Goal: Complete application form: Complete application form

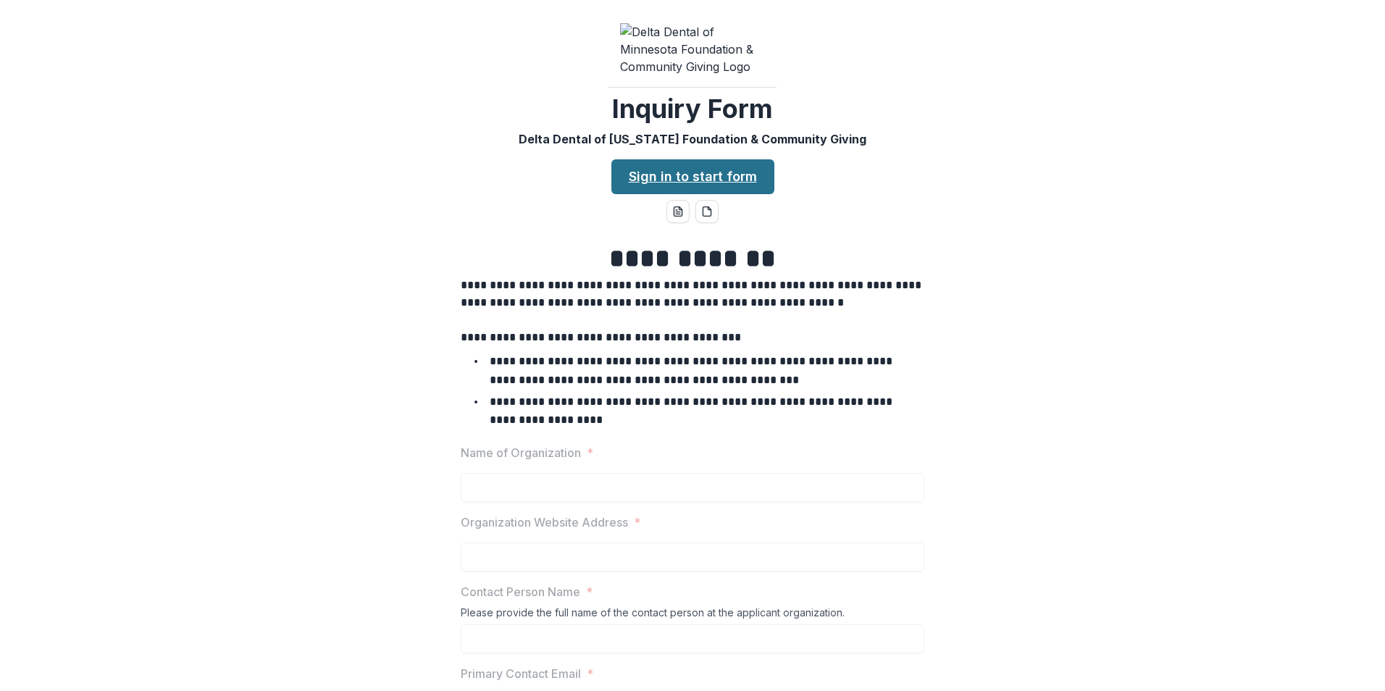
click at [679, 159] on link "Sign in to start form" at bounding box center [692, 176] width 163 height 35
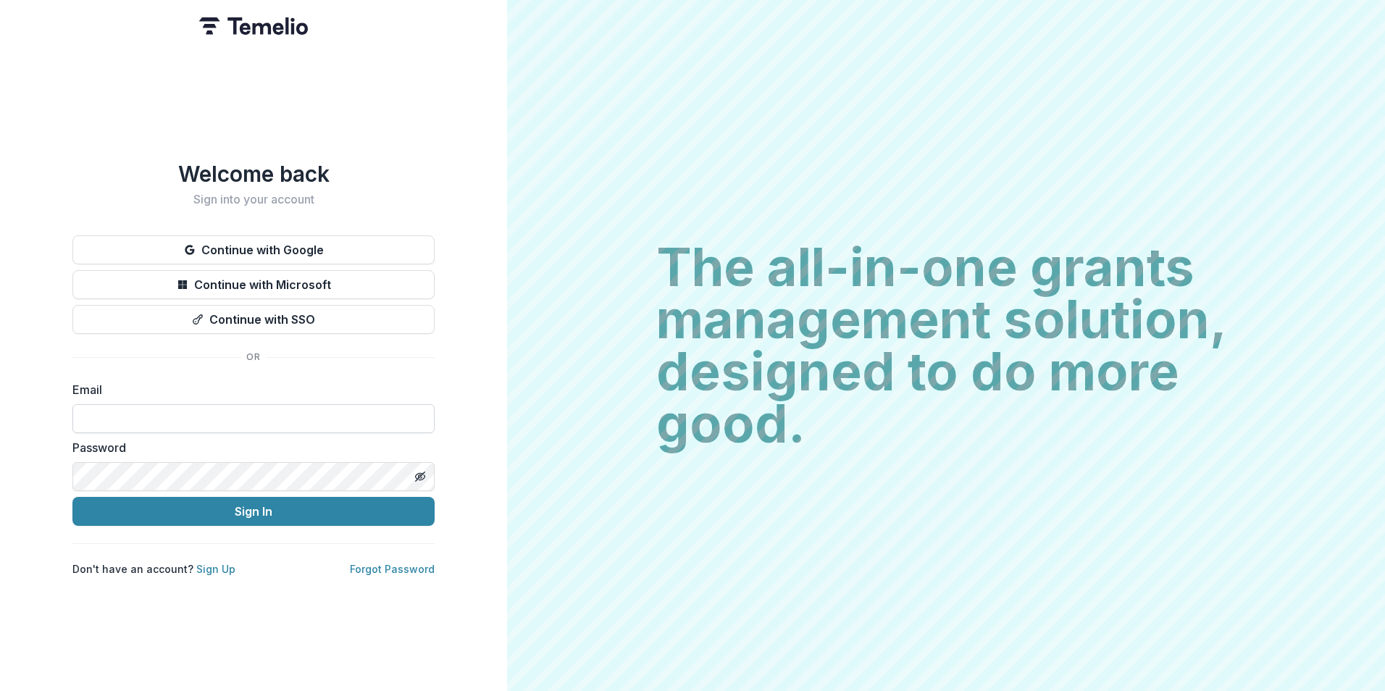
click at [240, 414] on input at bounding box center [253, 418] width 362 height 29
type input "**********"
click at [72, 497] on button "Sign In" at bounding box center [253, 511] width 362 height 29
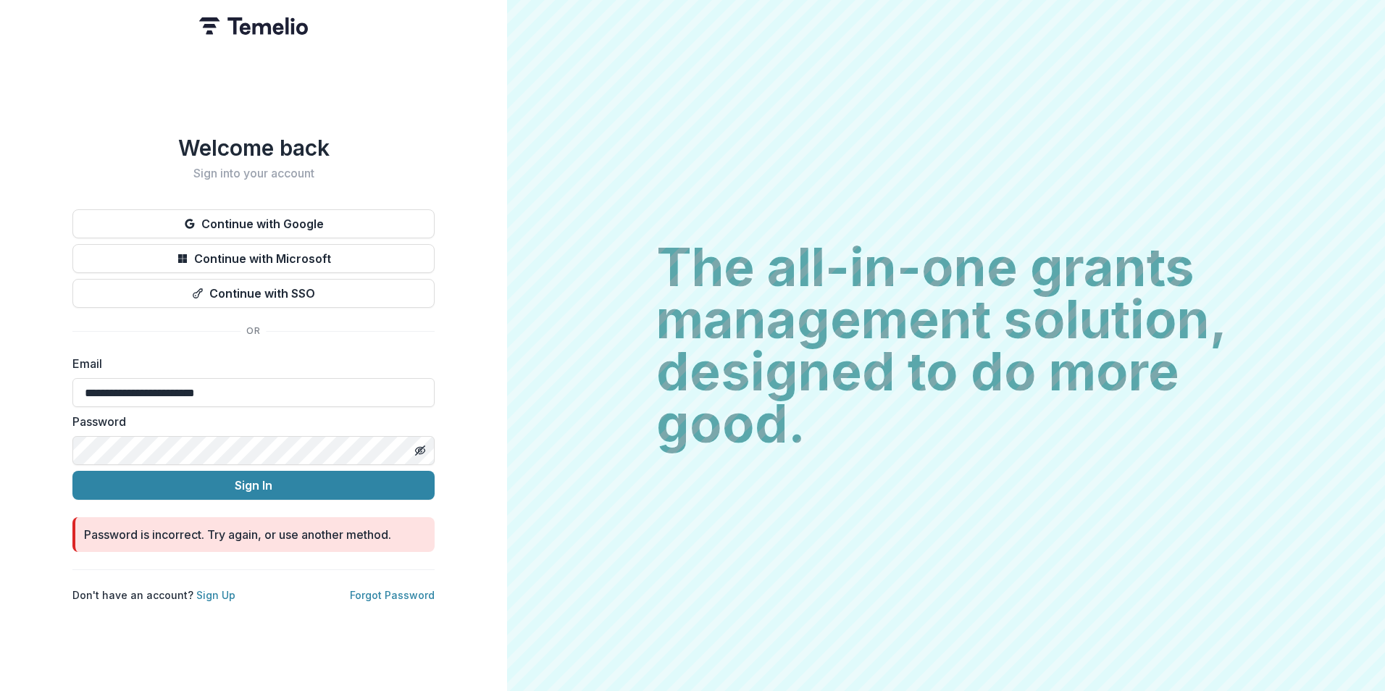
click at [72, 471] on button "Sign In" at bounding box center [253, 485] width 362 height 29
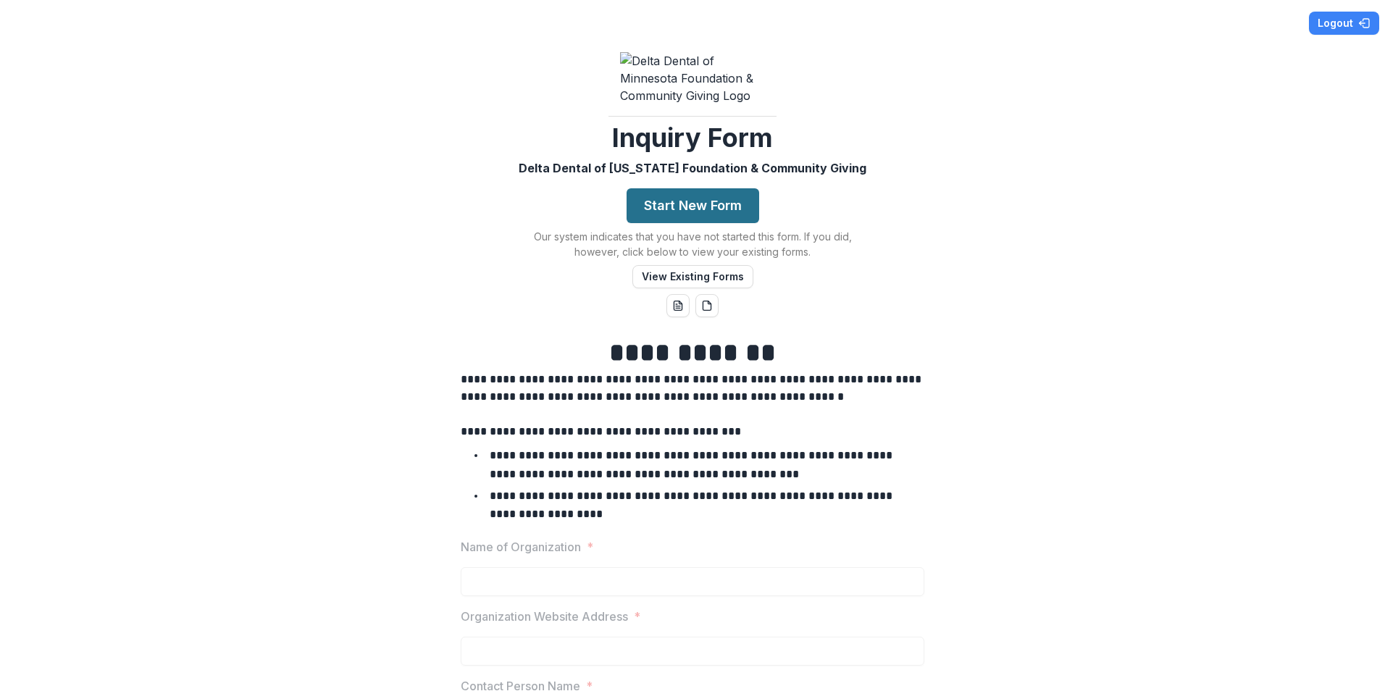
click at [708, 188] on button "Start New Form" at bounding box center [693, 205] width 133 height 35
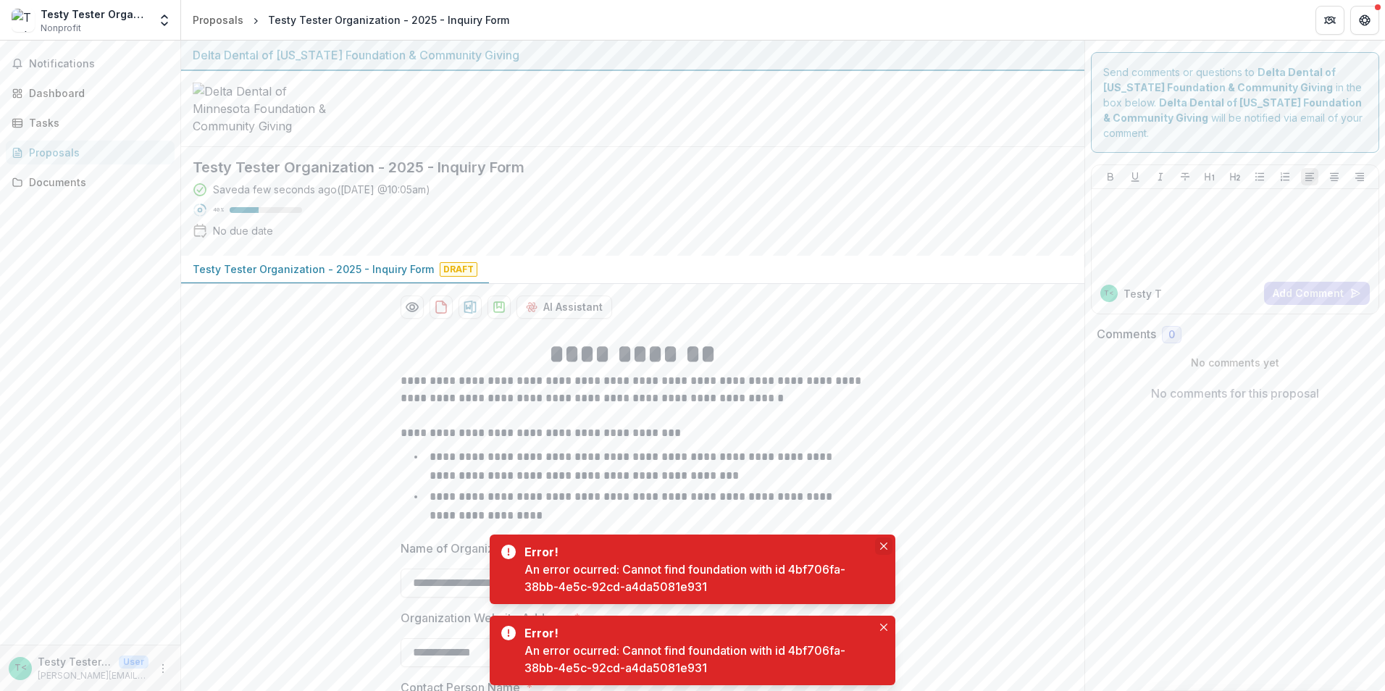
click at [880, 543] on icon "Close" at bounding box center [883, 546] width 7 height 7
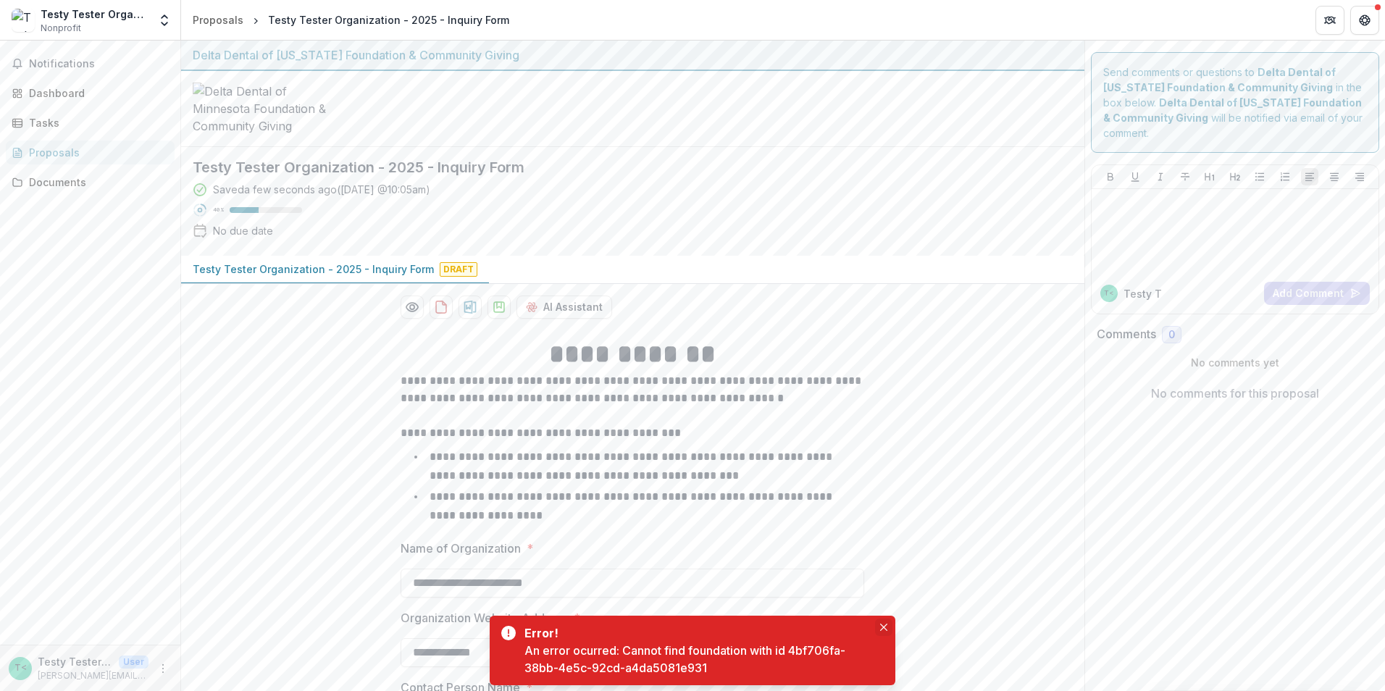
click at [884, 625] on icon "Close" at bounding box center [883, 627] width 7 height 7
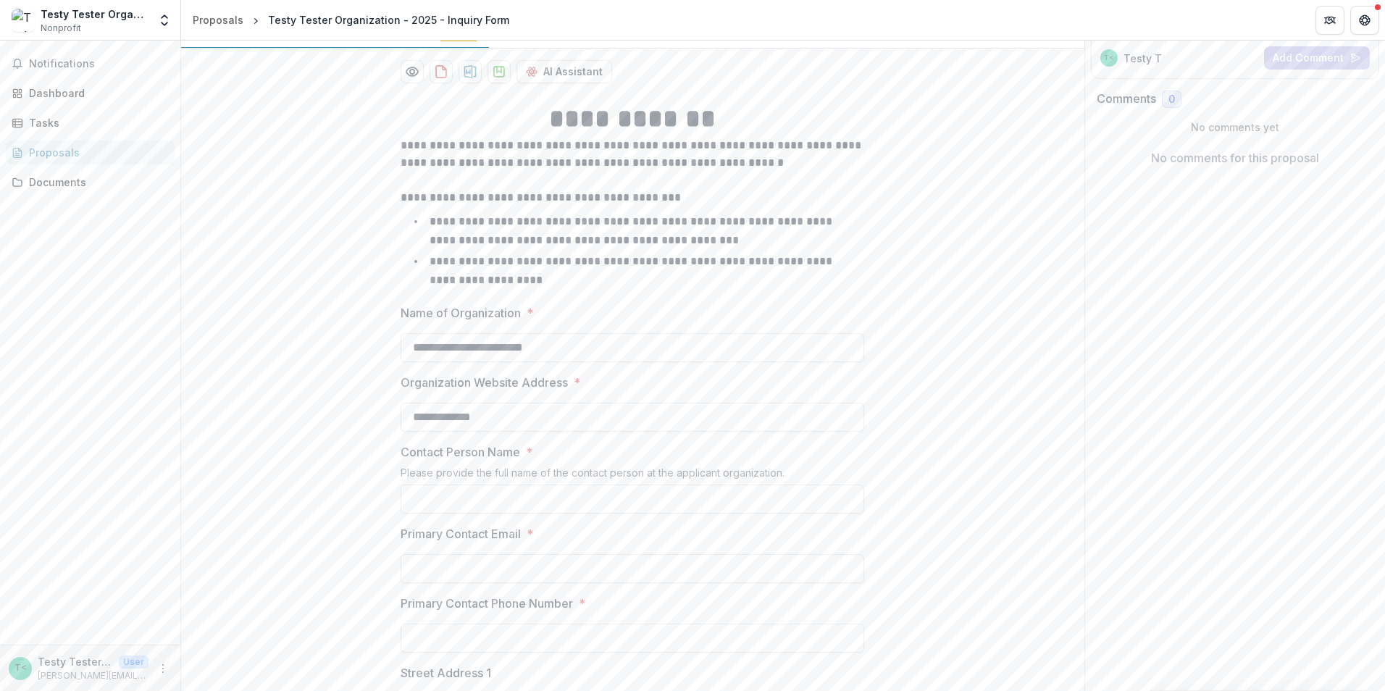
scroll to position [217, 0]
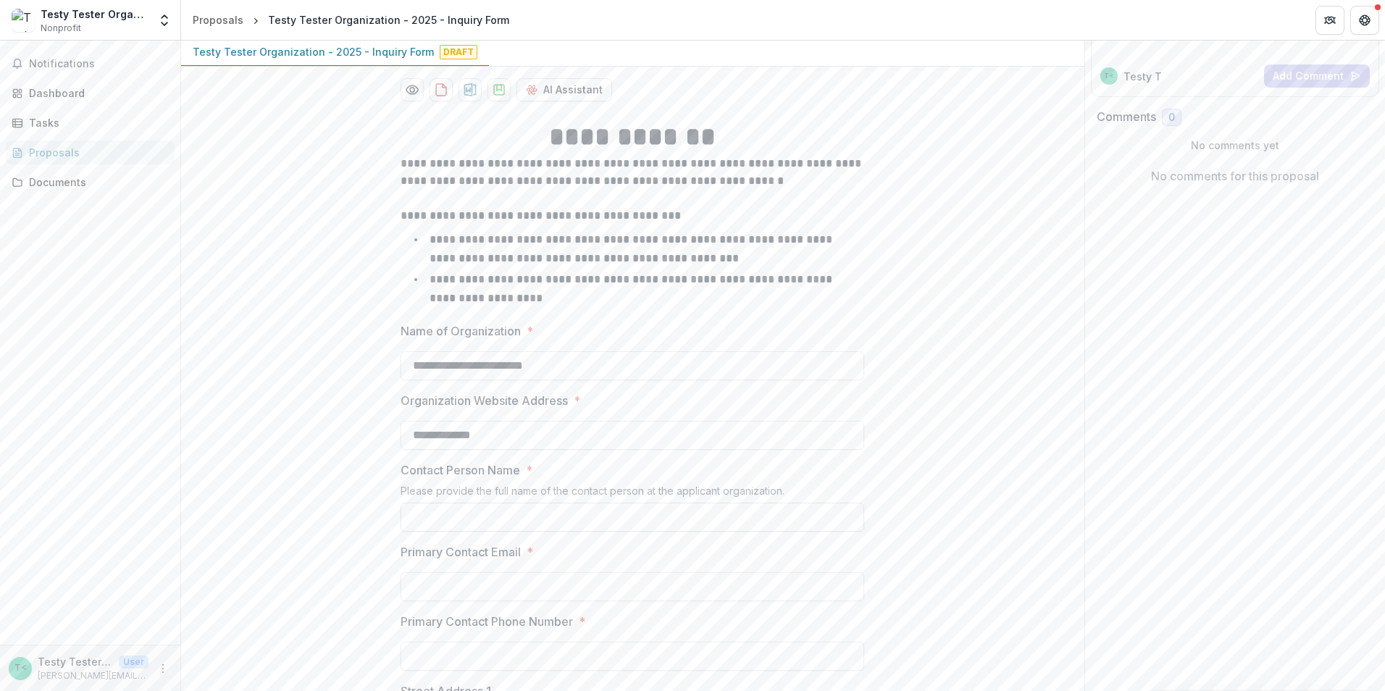
click at [497, 503] on input "Contact Person Name *" at bounding box center [633, 517] width 464 height 29
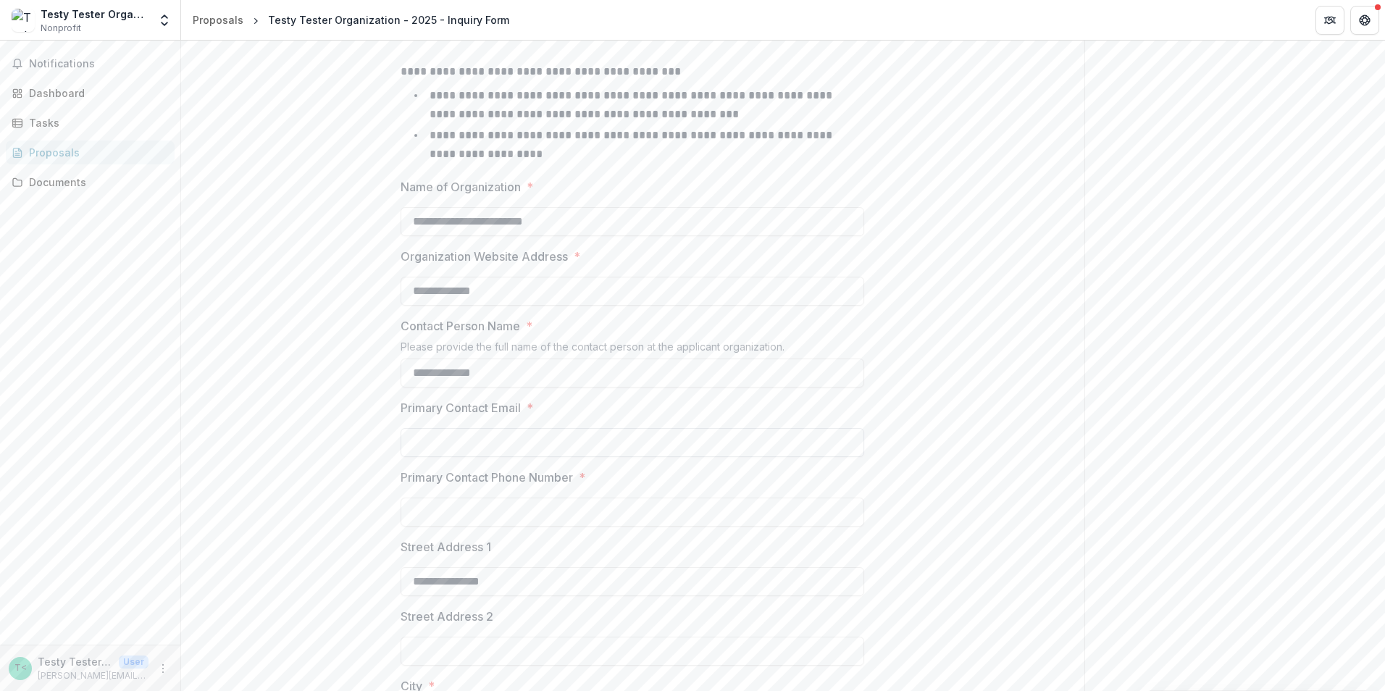
scroll to position [362, 0]
type input "**********"
click at [498, 427] on input "Primary Contact Email *" at bounding box center [633, 441] width 464 height 29
type input "**********"
click at [467, 497] on input "Primary Contact Phone Number *" at bounding box center [633, 511] width 464 height 29
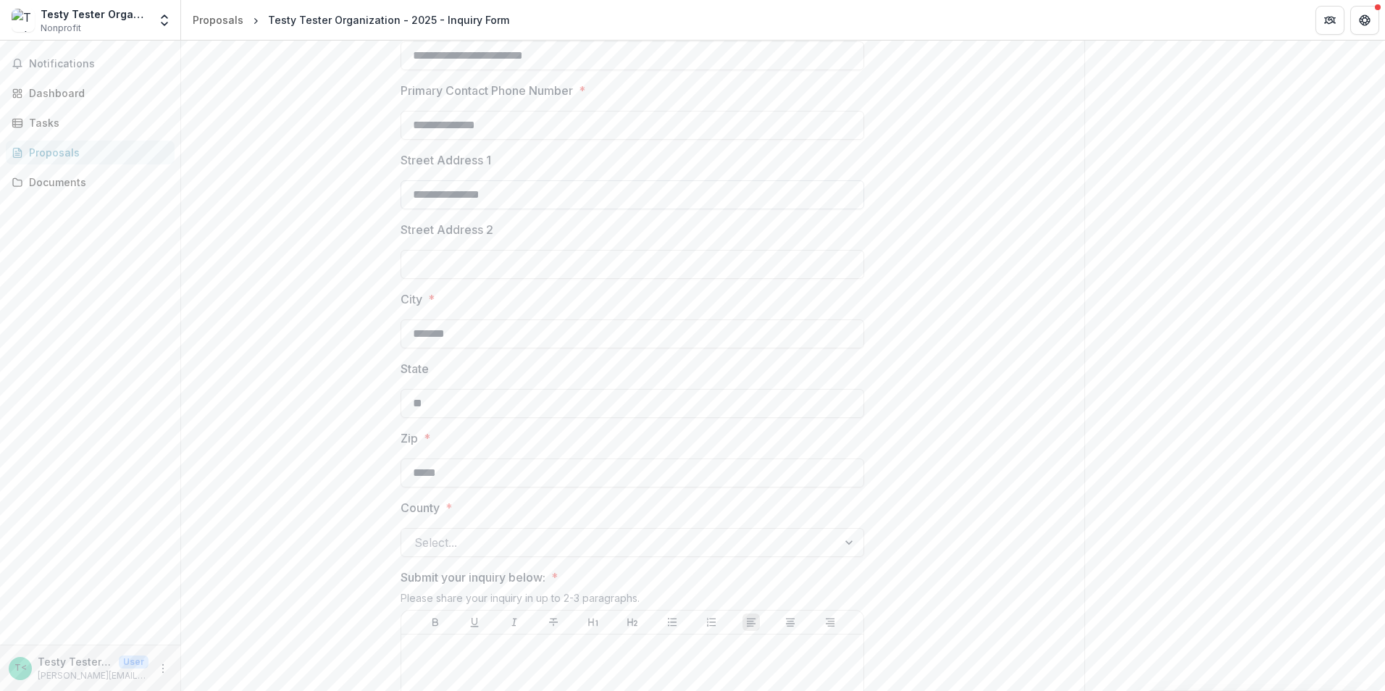
scroll to position [797, 0]
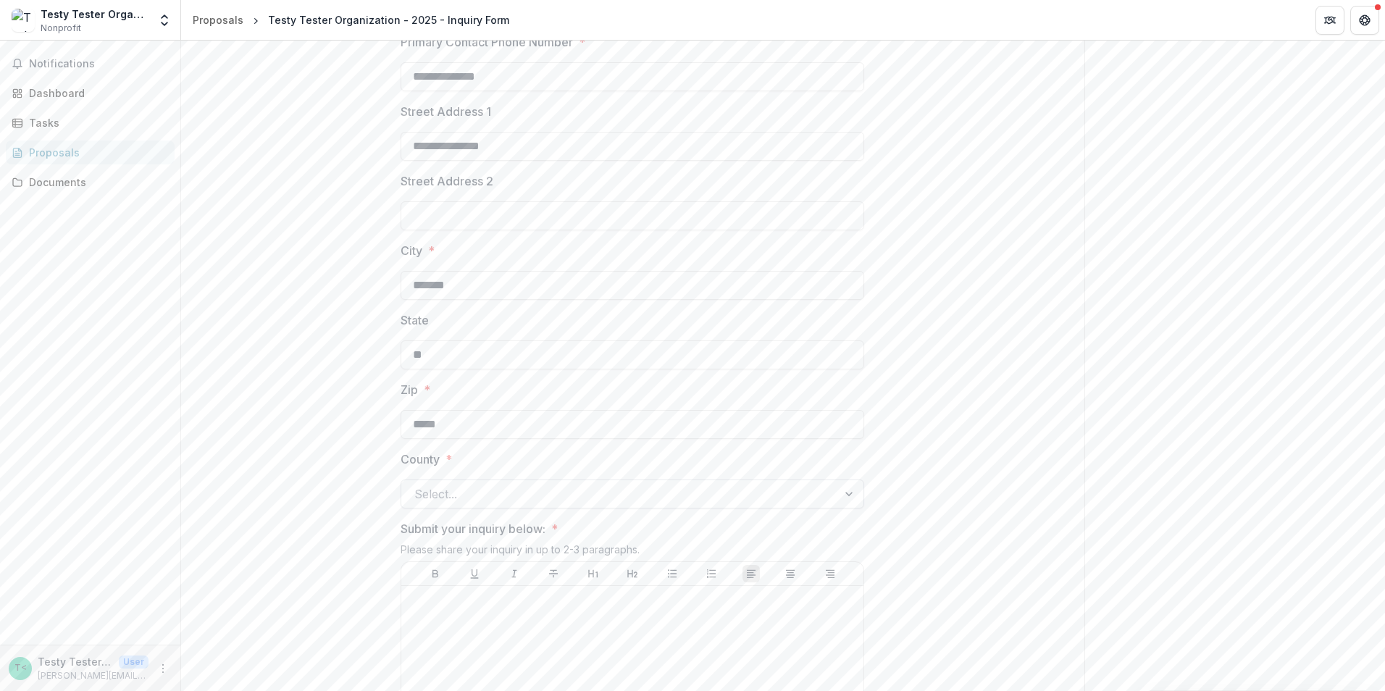
type input "**********"
click at [478, 484] on div at bounding box center [619, 494] width 410 height 20
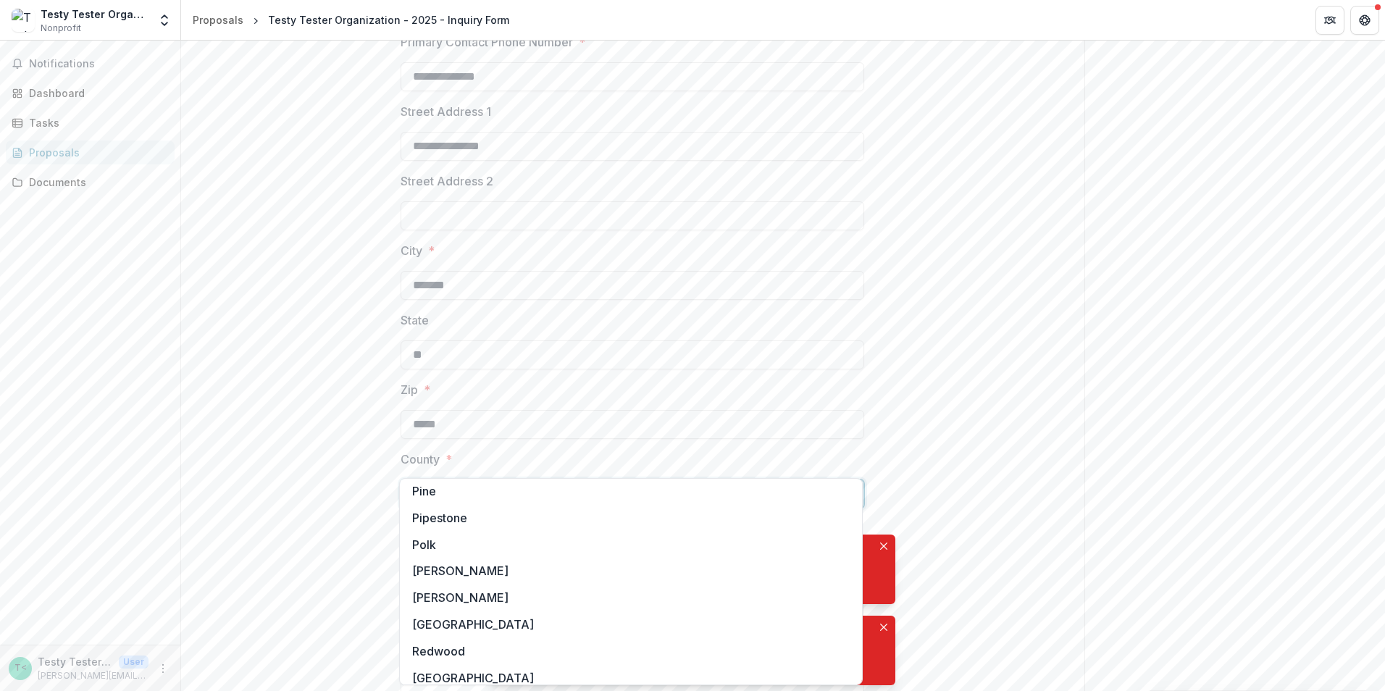
scroll to position [1594, 0]
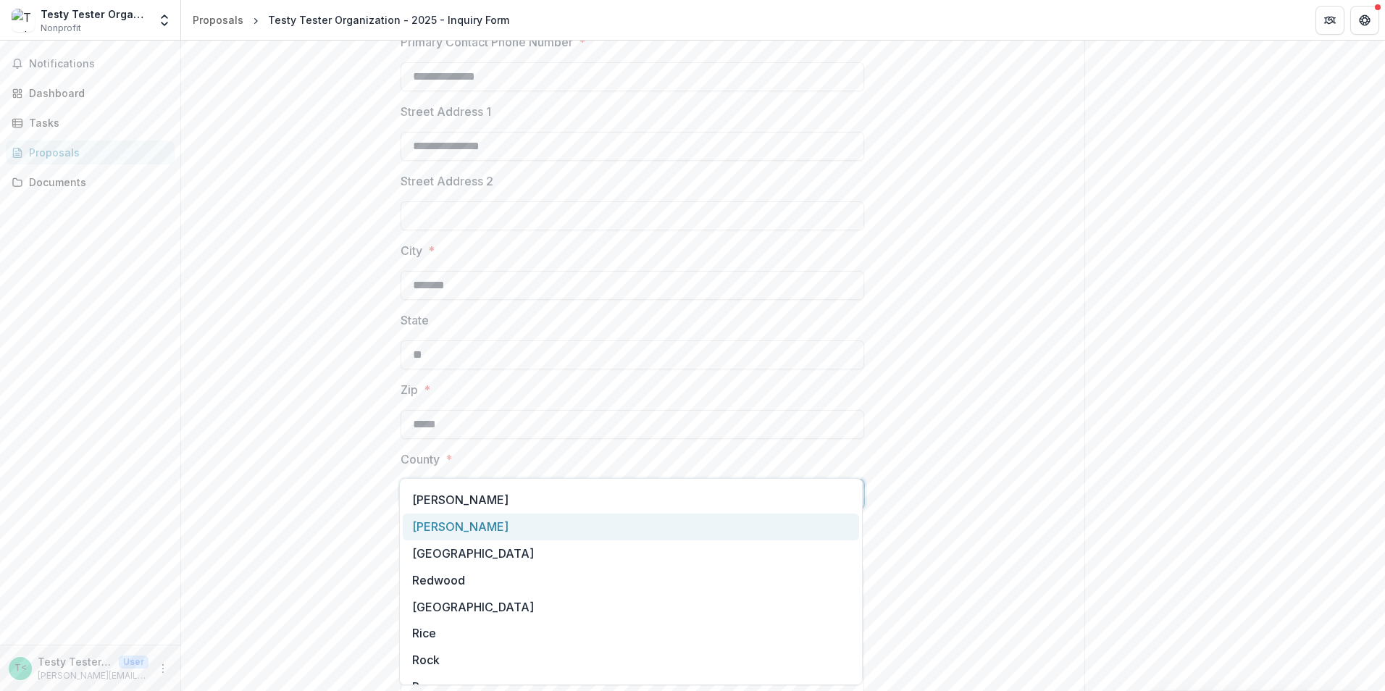
click at [432, 530] on div "Ramsey" at bounding box center [631, 527] width 456 height 27
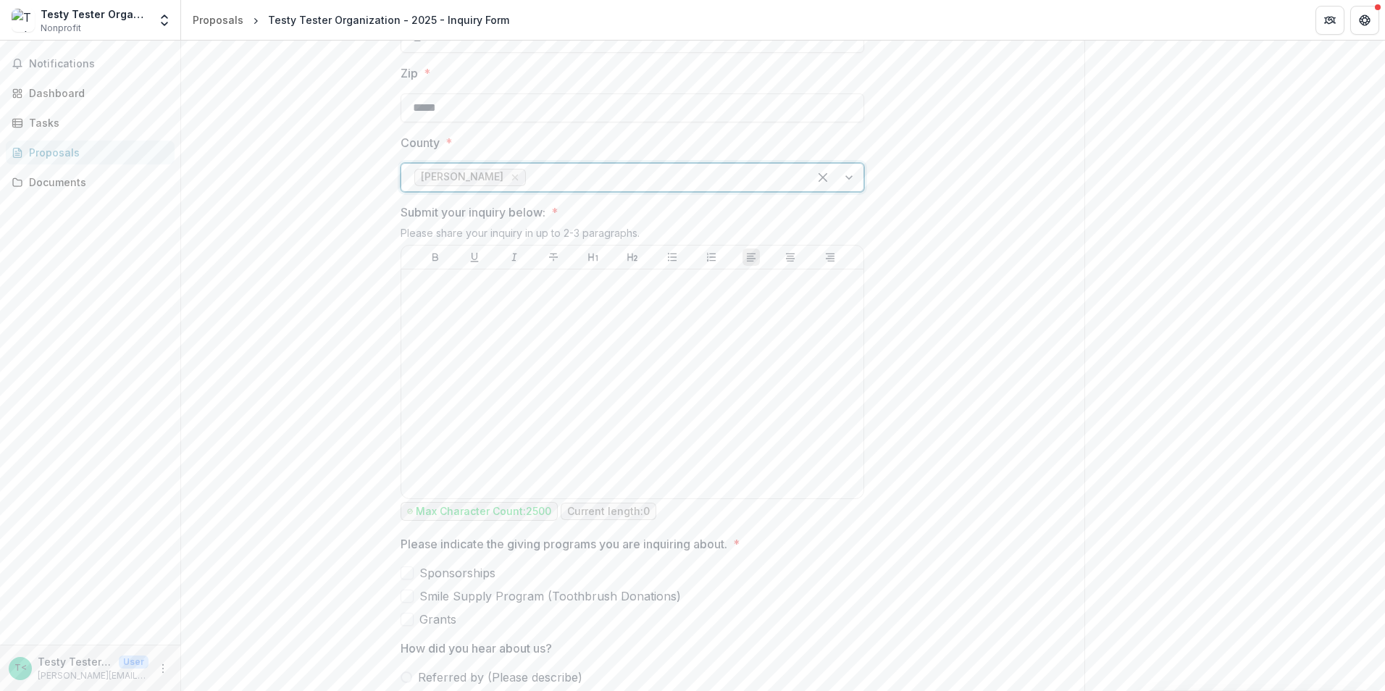
scroll to position [1159, 0]
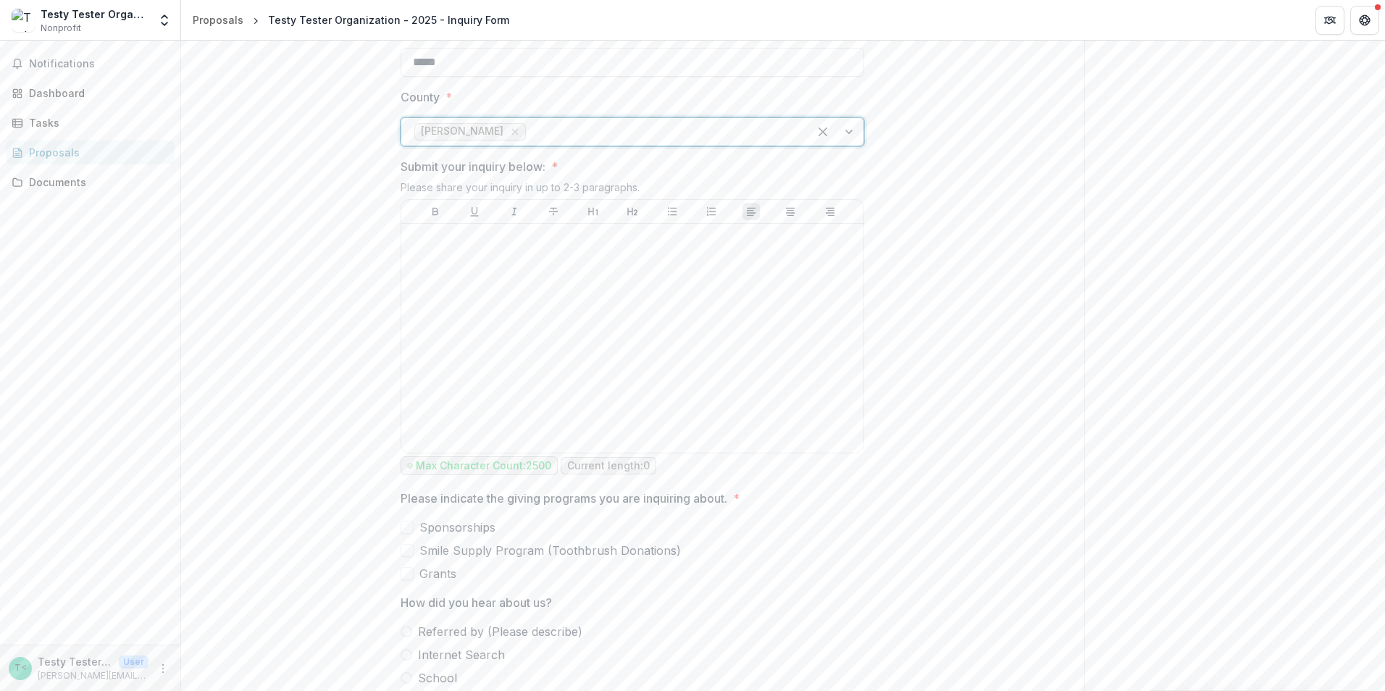
click at [406, 567] on span at bounding box center [407, 573] width 13 height 13
click at [406, 544] on span at bounding box center [407, 550] width 13 height 13
click at [403, 547] on icon at bounding box center [407, 550] width 9 height 7
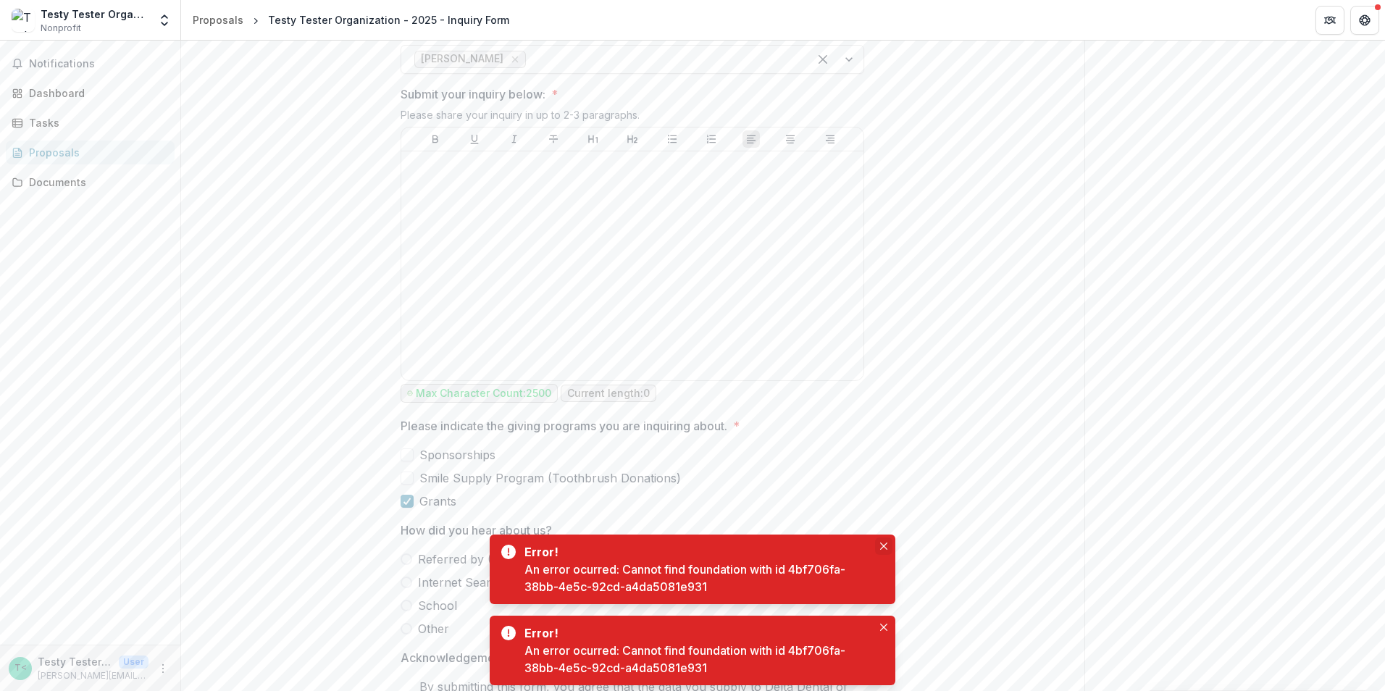
click at [887, 543] on button "Close" at bounding box center [883, 545] width 17 height 17
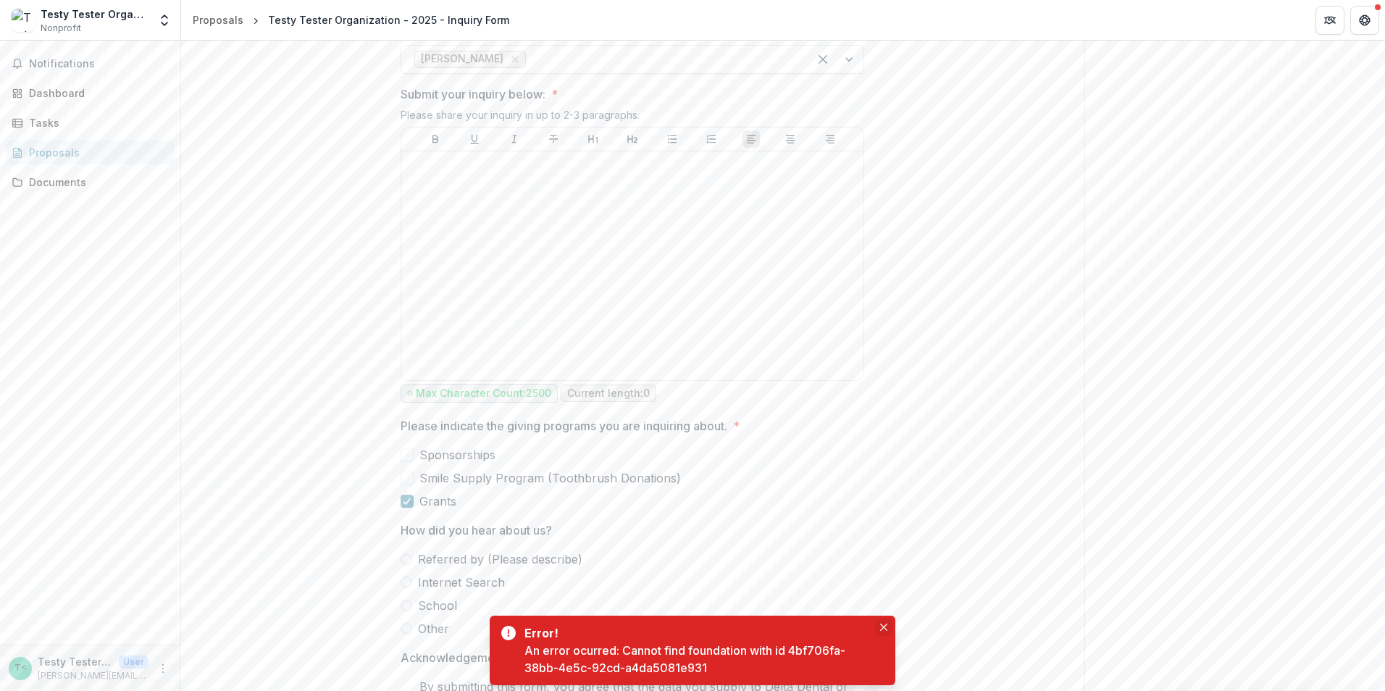
click at [885, 625] on icon "Close" at bounding box center [883, 627] width 7 height 7
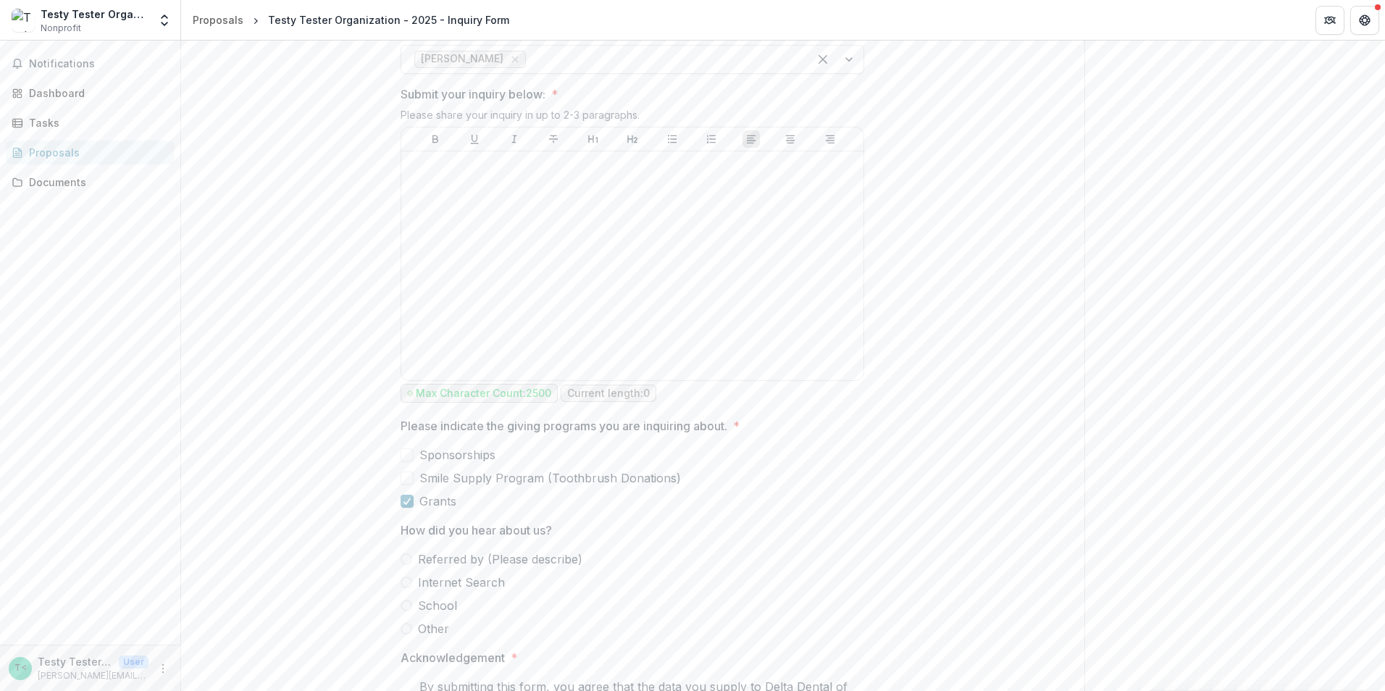
click at [407, 553] on span at bounding box center [407, 559] width 12 height 12
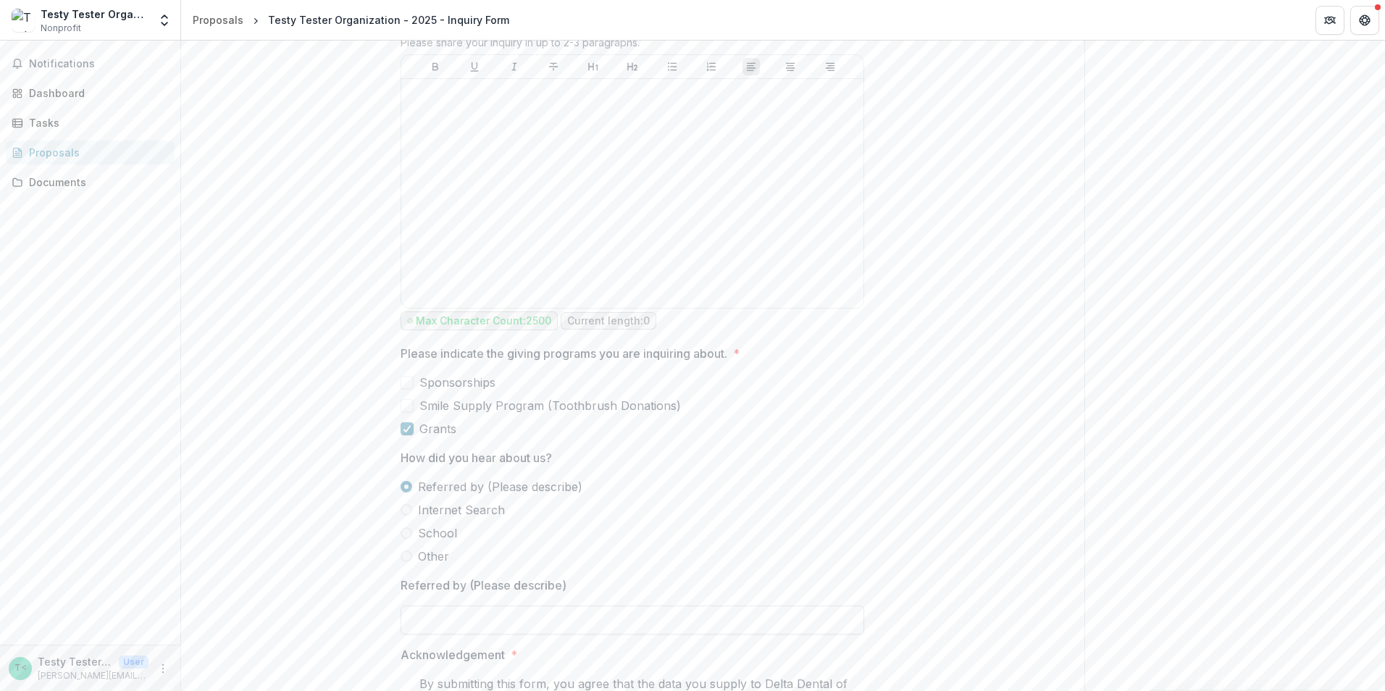
click at [548, 606] on input "Referred by (Please describe)" at bounding box center [633, 620] width 464 height 29
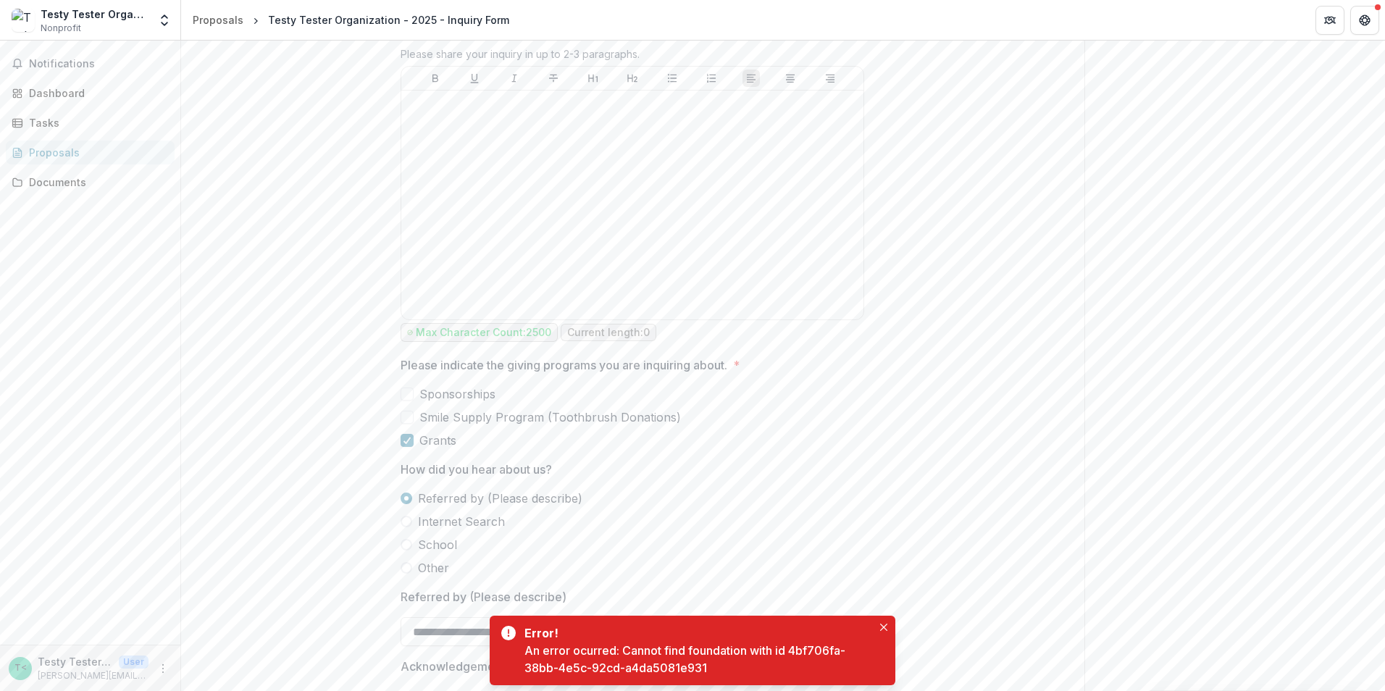
scroll to position [1159, 0]
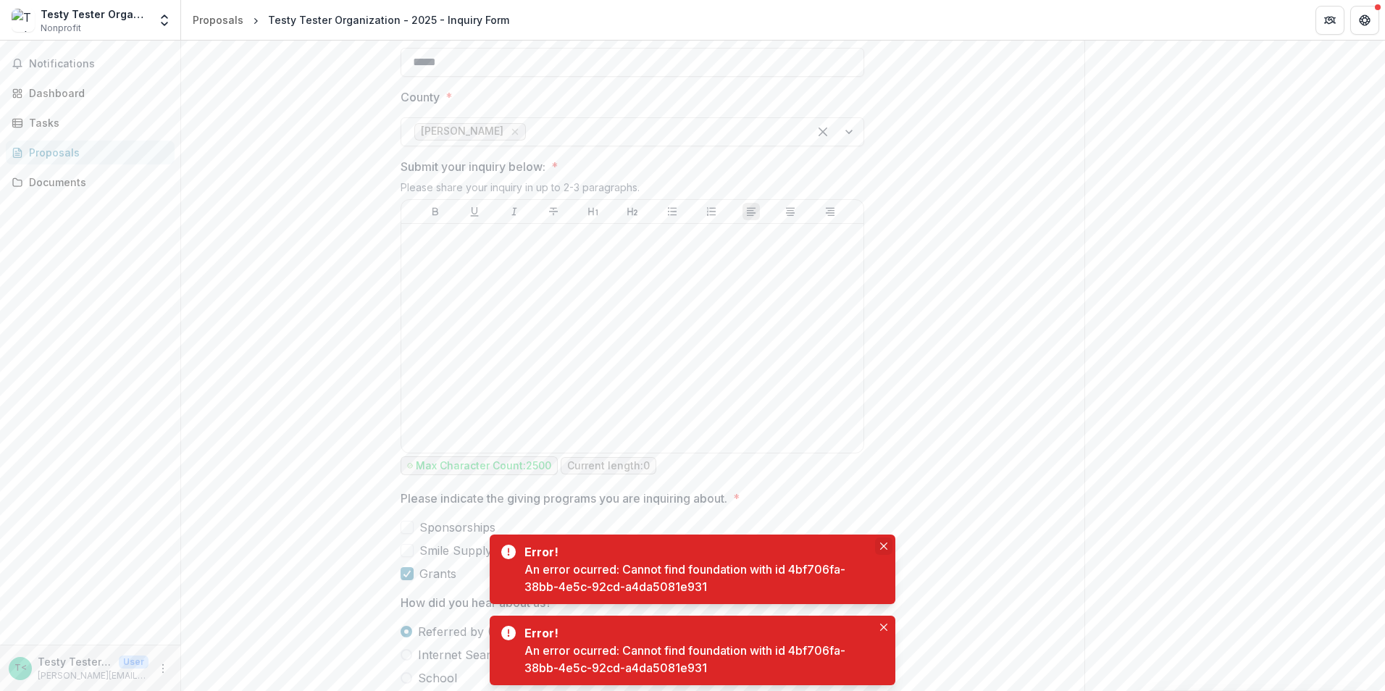
type input "**********"
click at [879, 541] on button "Close" at bounding box center [883, 545] width 17 height 17
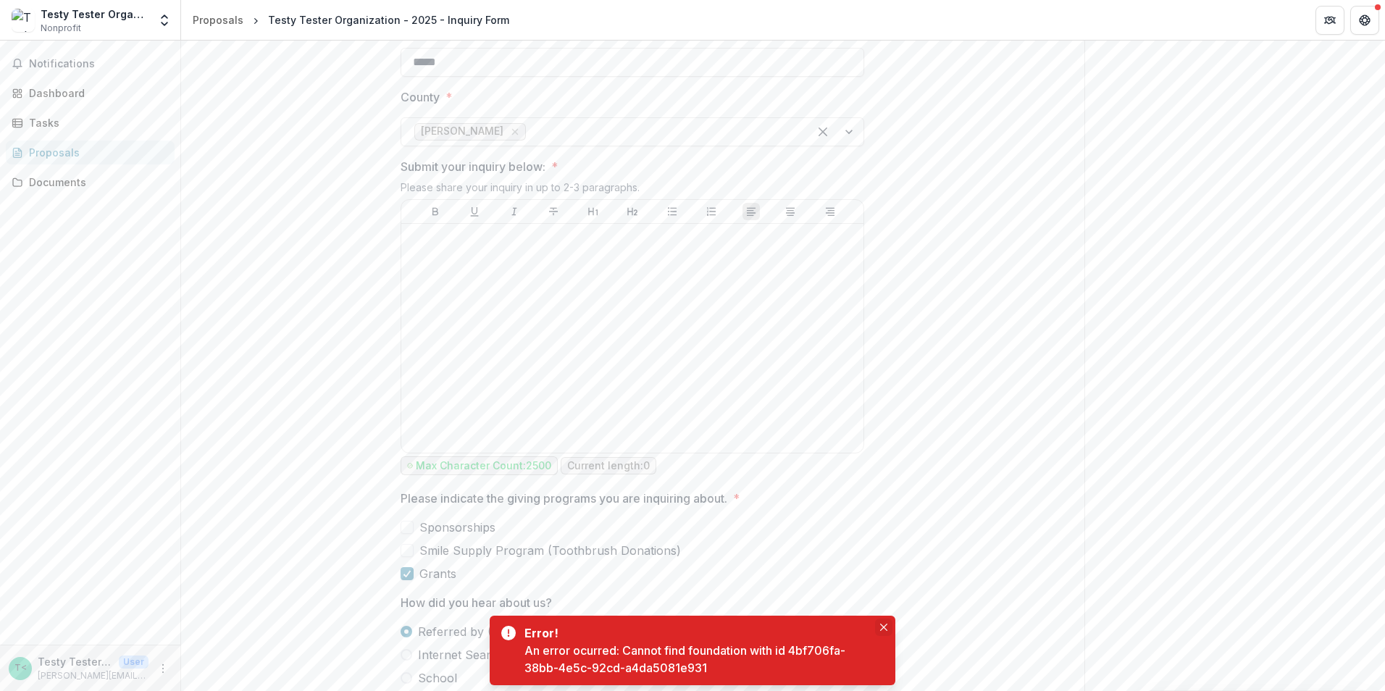
click at [881, 626] on icon "Close" at bounding box center [883, 627] width 7 height 7
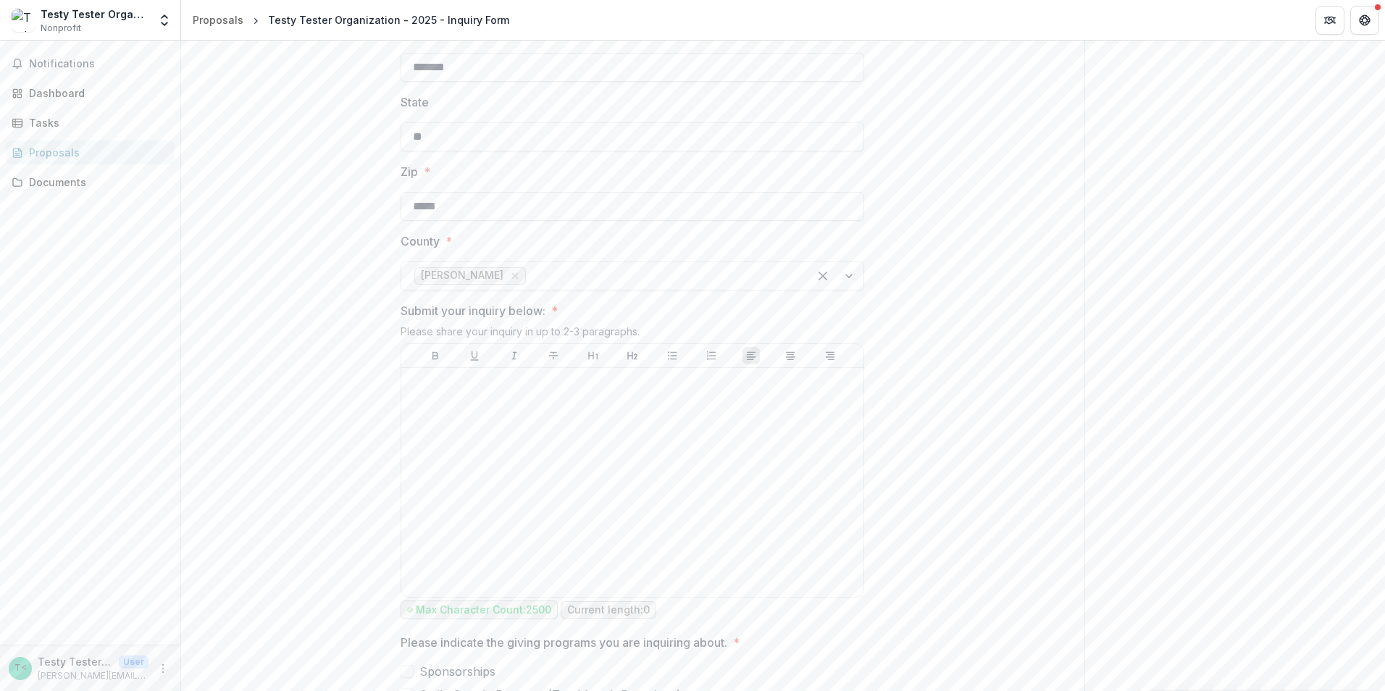
scroll to position [1014, 0]
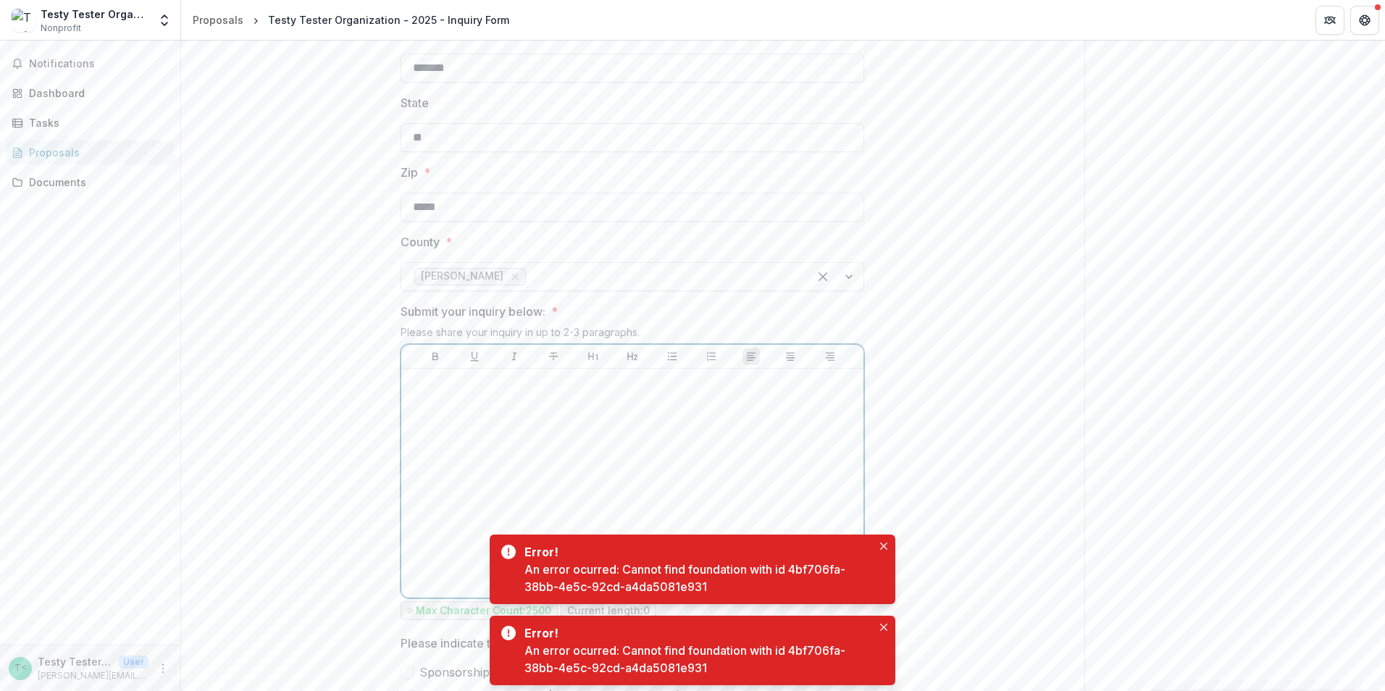
click at [438, 375] on p at bounding box center [632, 383] width 451 height 16
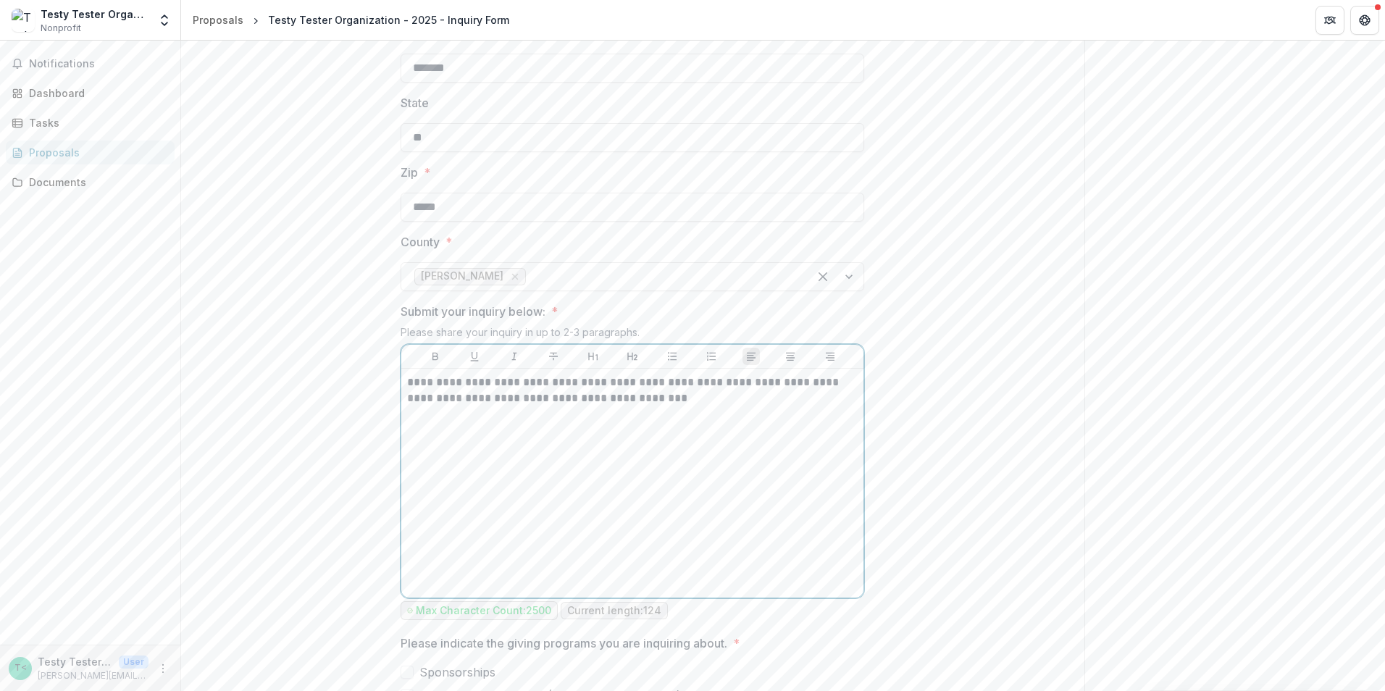
click at [561, 375] on p "**********" at bounding box center [632, 391] width 451 height 32
click at [785, 375] on p "**********" at bounding box center [632, 391] width 451 height 32
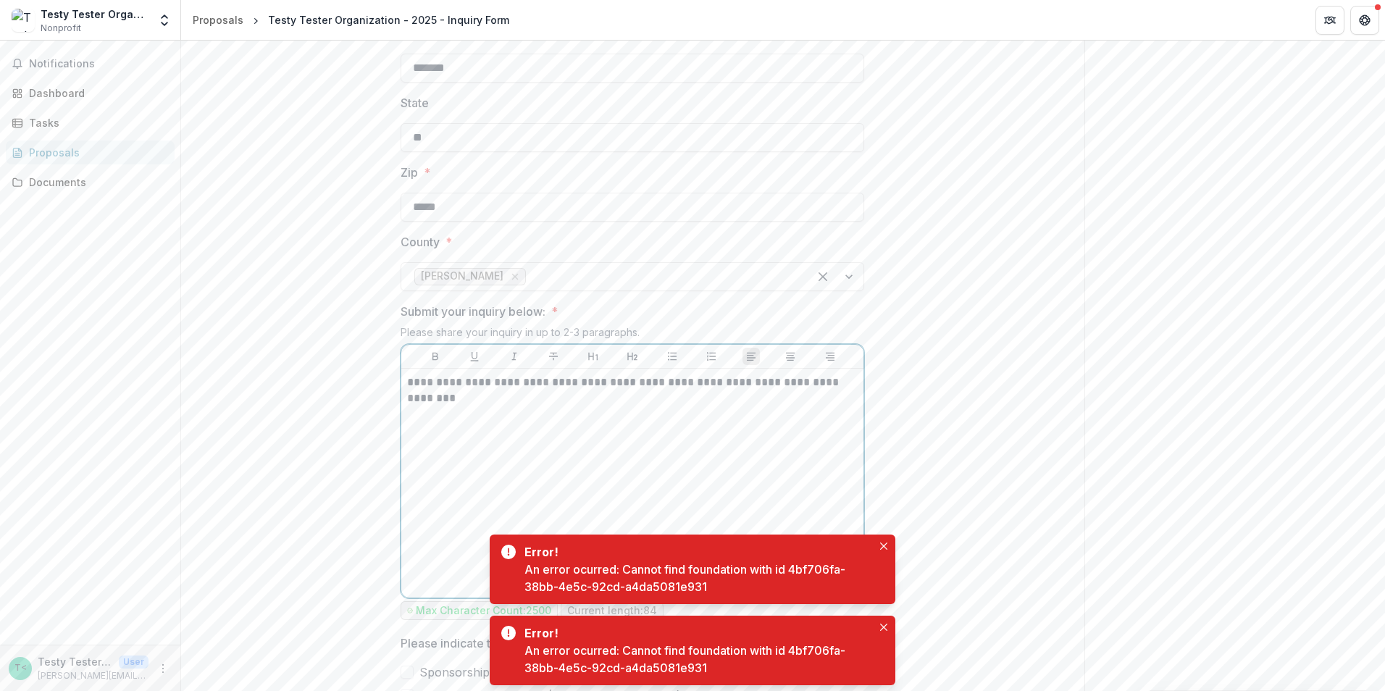
click at [504, 375] on p "**********" at bounding box center [632, 391] width 451 height 32
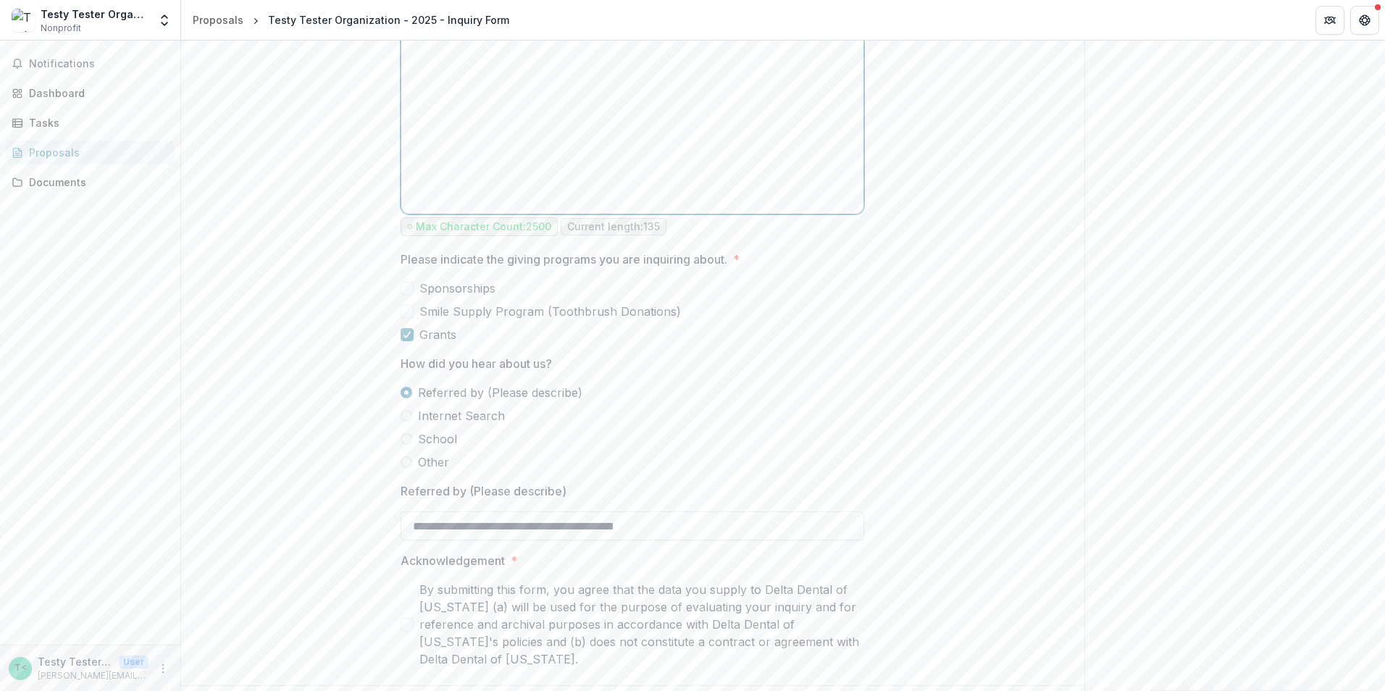
scroll to position [1404, 0]
click at [403, 612] on span at bounding box center [407, 618] width 13 height 13
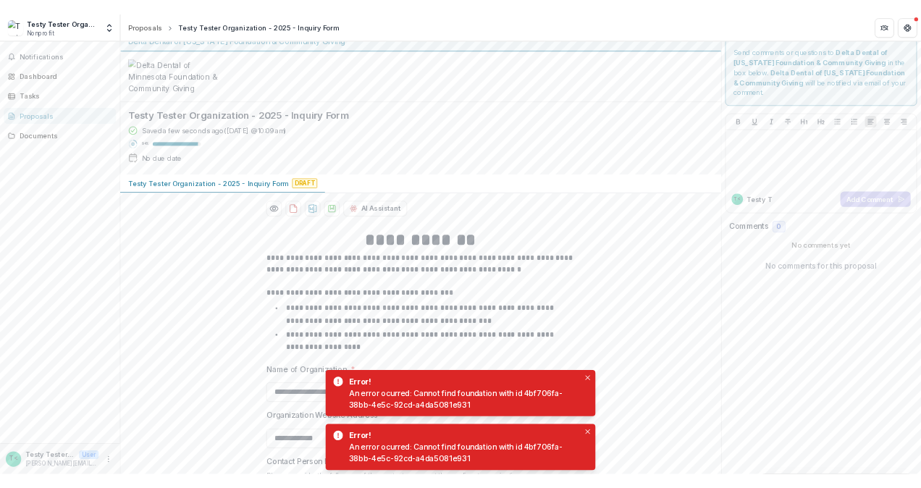
scroll to position [0, 0]
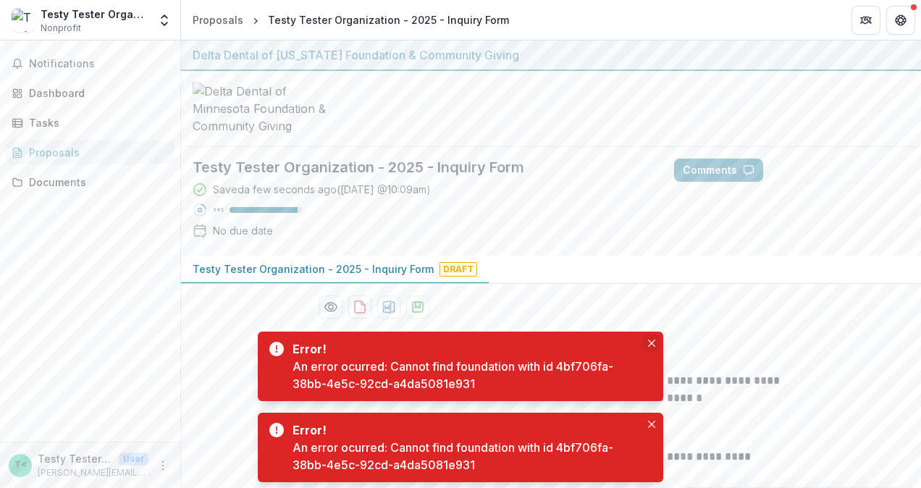
click at [652, 342] on icon "Close" at bounding box center [651, 343] width 7 height 7
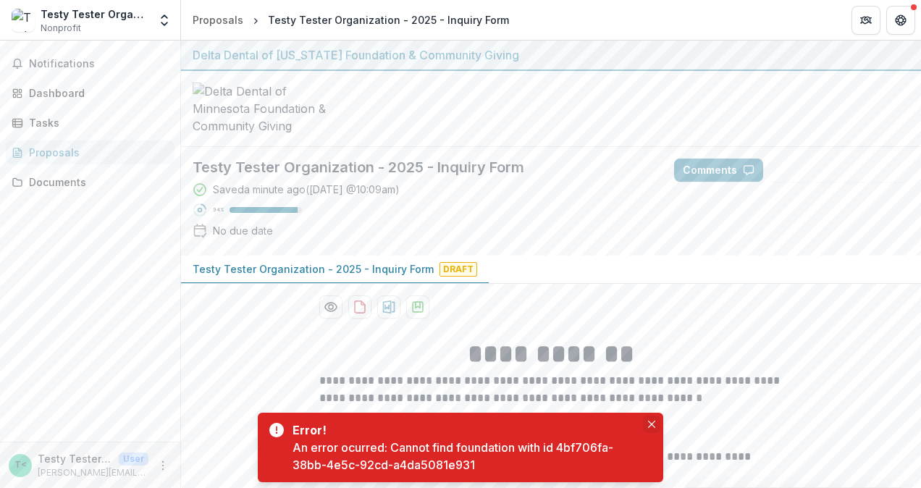
click at [649, 423] on icon "Close" at bounding box center [651, 424] width 7 height 7
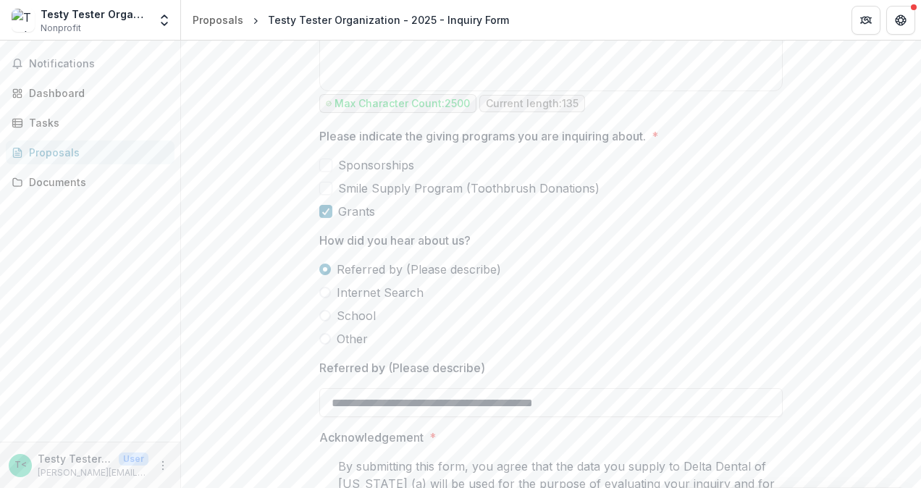
scroll to position [1604, 0]
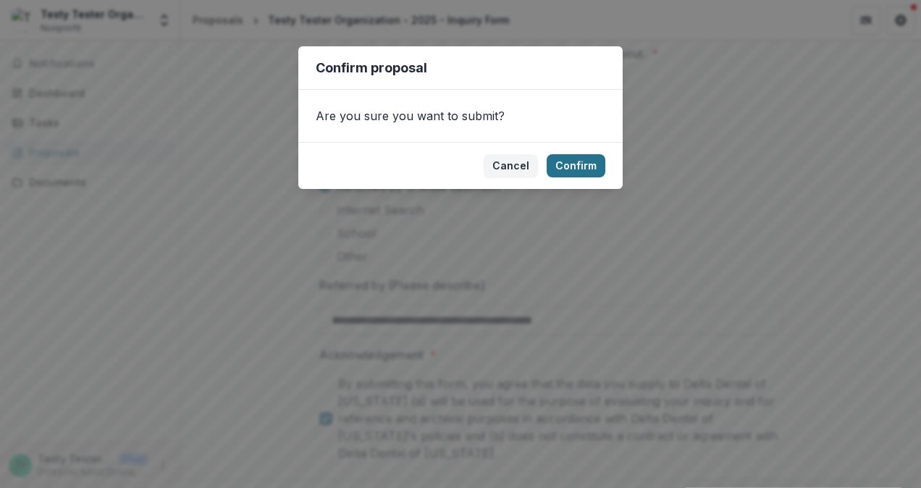
click at [584, 165] on button "Confirm" at bounding box center [576, 165] width 59 height 23
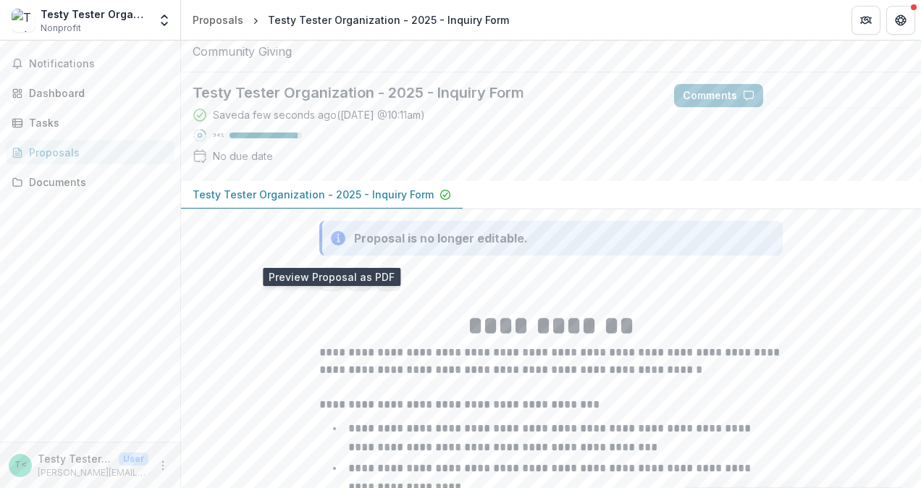
scroll to position [52, 0]
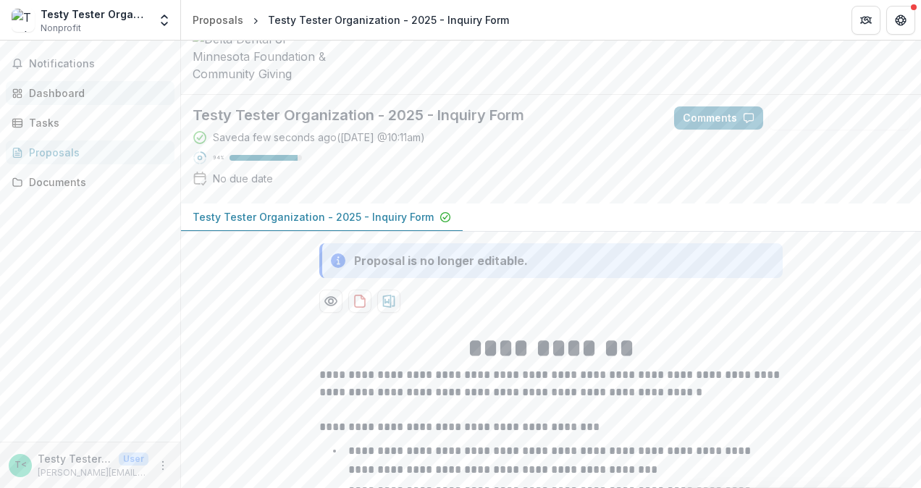
click at [51, 94] on div "Dashboard" at bounding box center [96, 92] width 134 height 15
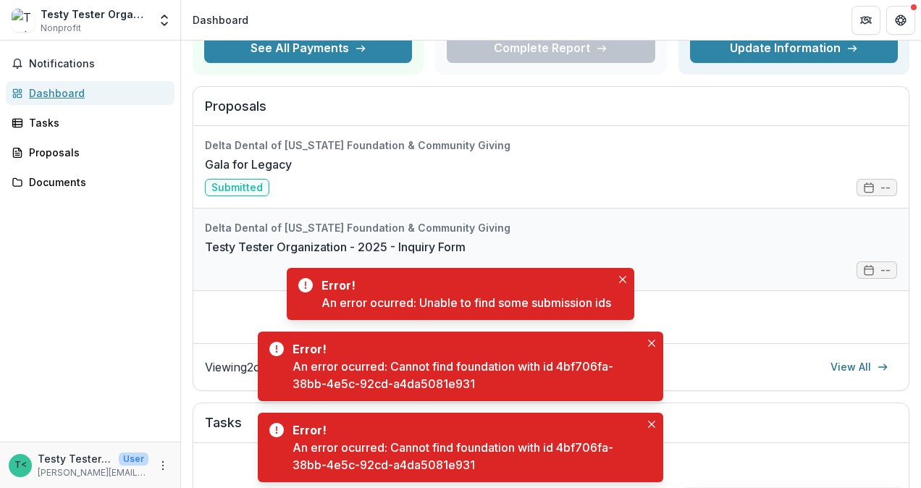
scroll to position [125, 0]
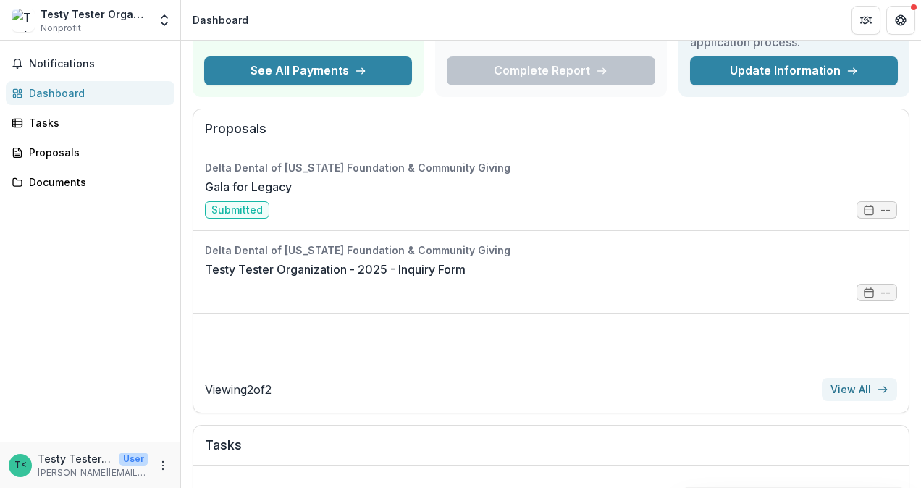
click at [850, 388] on link "View All" at bounding box center [859, 389] width 75 height 23
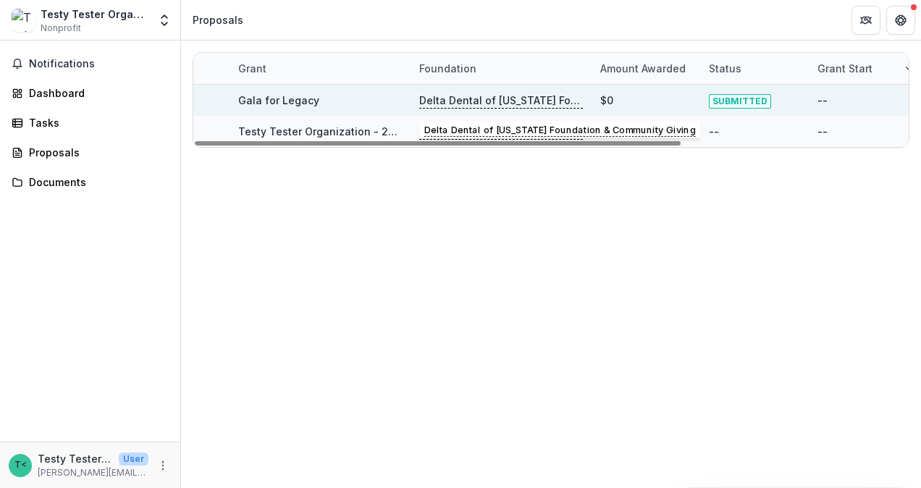
click at [495, 99] on p "Delta Dental of [US_STATE] Foundation & Community Giving" at bounding box center [501, 101] width 164 height 16
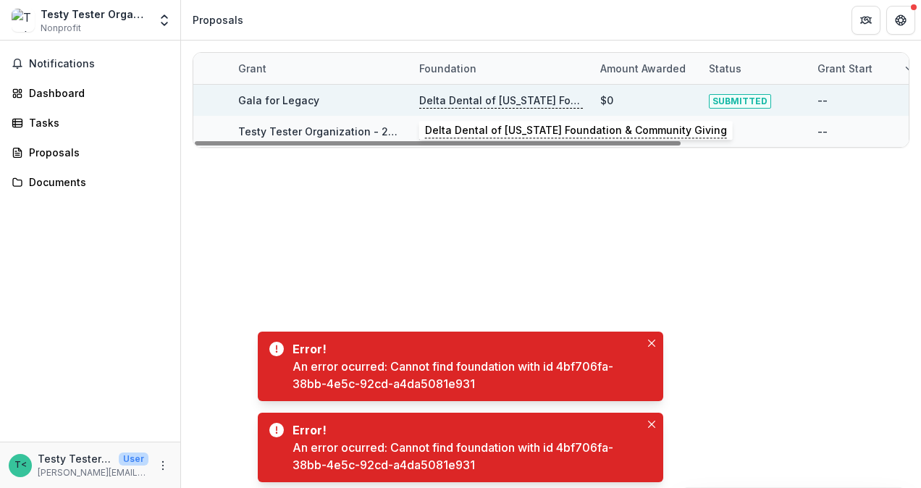
click at [495, 99] on p "Delta Dental of [US_STATE] Foundation & Community Giving" at bounding box center [501, 101] width 164 height 16
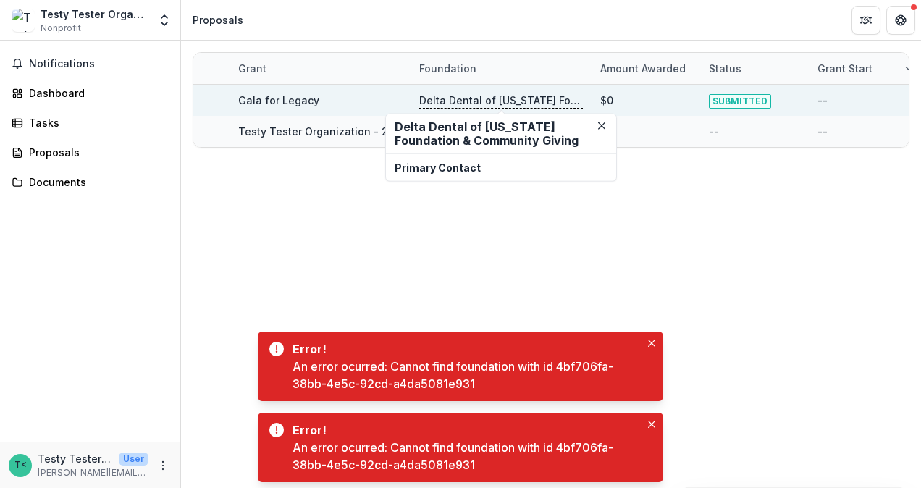
drag, startPoint x: 495, startPoint y: 99, endPoint x: 482, endPoint y: 141, distance: 44.0
click at [482, 141] on h2 "Delta Dental of [US_STATE] Foundation & Community Giving" at bounding box center [501, 134] width 213 height 28
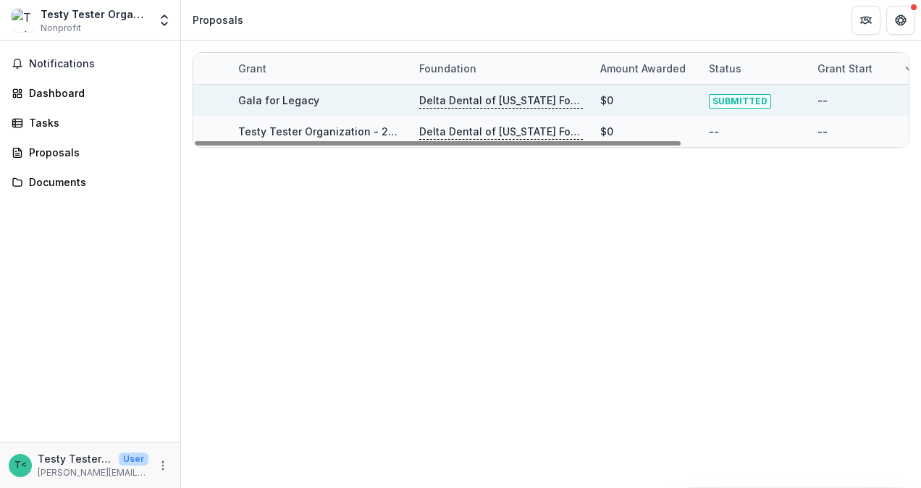
click at [569, 270] on div "Grant Foundation Amount awarded Status Grant start Grant end Due Date Report Du…" at bounding box center [551, 265] width 740 height 448
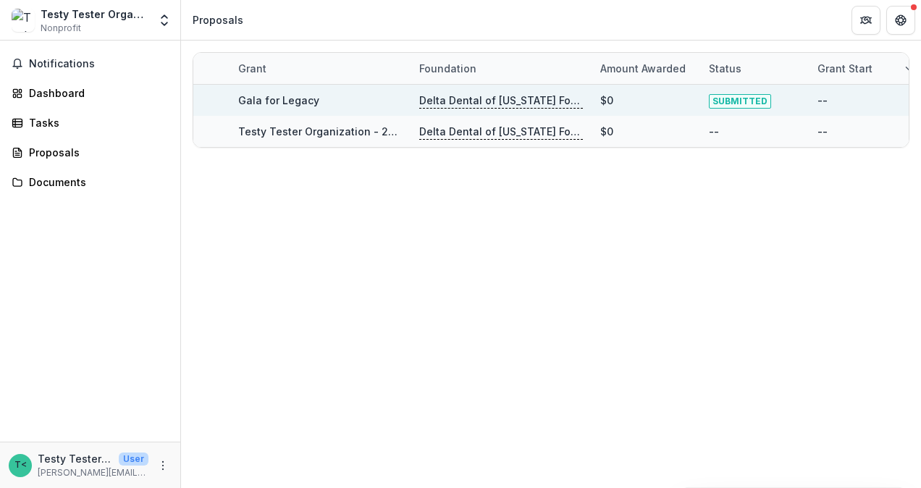
click at [104, 22] on div "Testy Tester Organization Nonprofit" at bounding box center [95, 21] width 108 height 28
click at [166, 20] on icon "Open entity switcher" at bounding box center [164, 20] width 14 height 14
click at [96, 20] on div "Testy Tester Organization" at bounding box center [95, 14] width 108 height 15
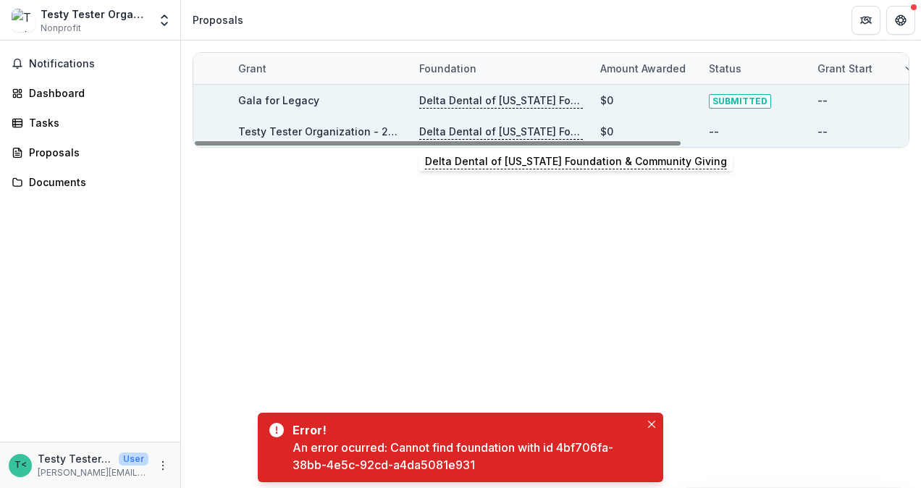
click at [569, 133] on p "Delta Dental of [US_STATE] Foundation & Community Giving" at bounding box center [501, 132] width 164 height 16
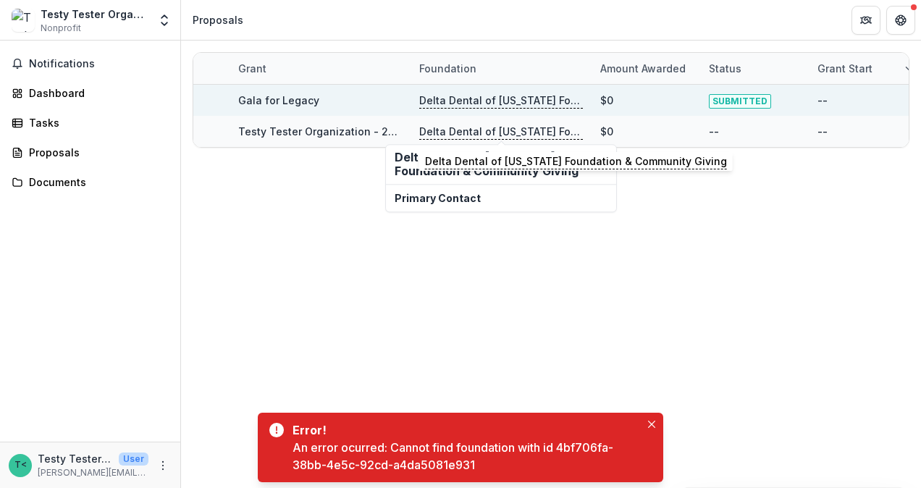
click at [411, 169] on h2 "Delta Dental of [US_STATE] Foundation & Community Giving" at bounding box center [501, 165] width 213 height 28
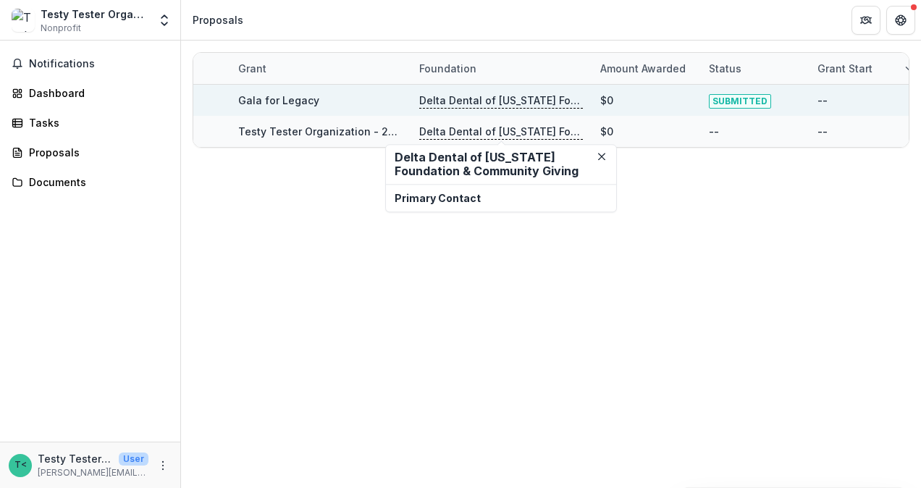
click at [638, 291] on div "Grant Foundation Amount awarded Status Grant start Grant end Due Date Report Du…" at bounding box center [551, 265] width 740 height 448
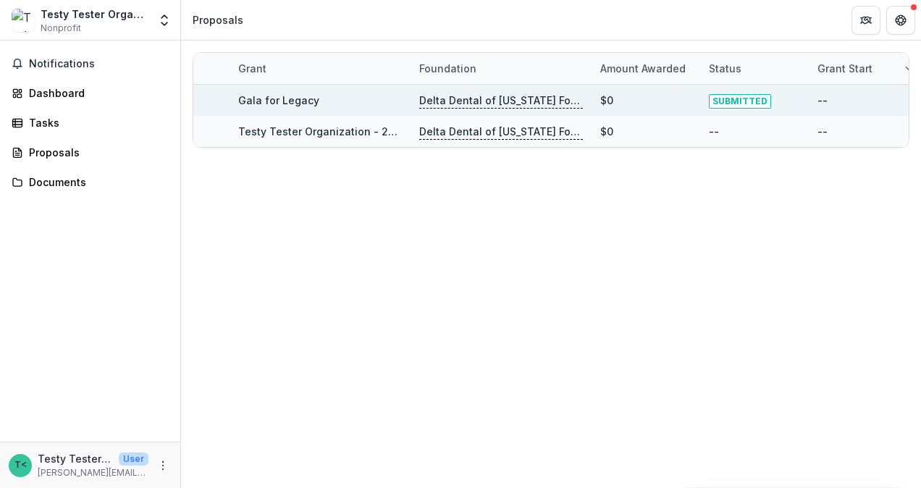
click at [885, 177] on div "Grant Foundation Amount awarded Status Grant start Grant end Due Date Report Du…" at bounding box center [551, 265] width 740 height 448
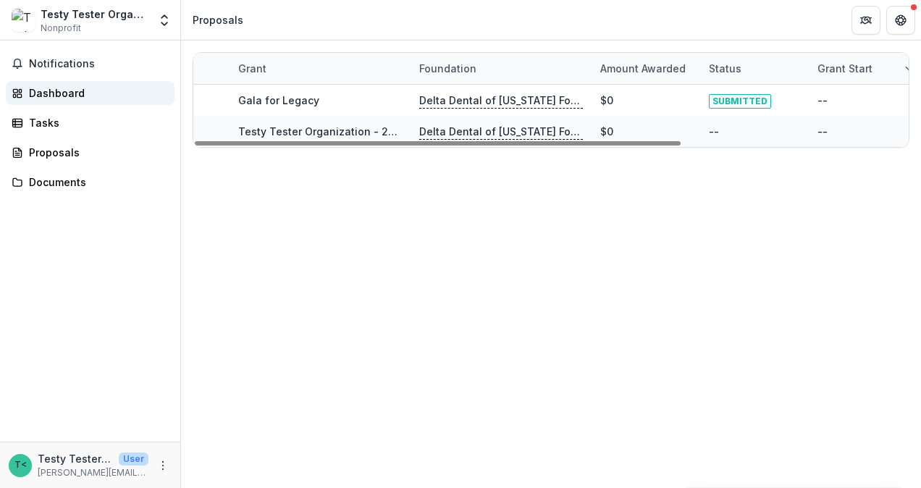
click at [64, 96] on div "Dashboard" at bounding box center [96, 92] width 134 height 15
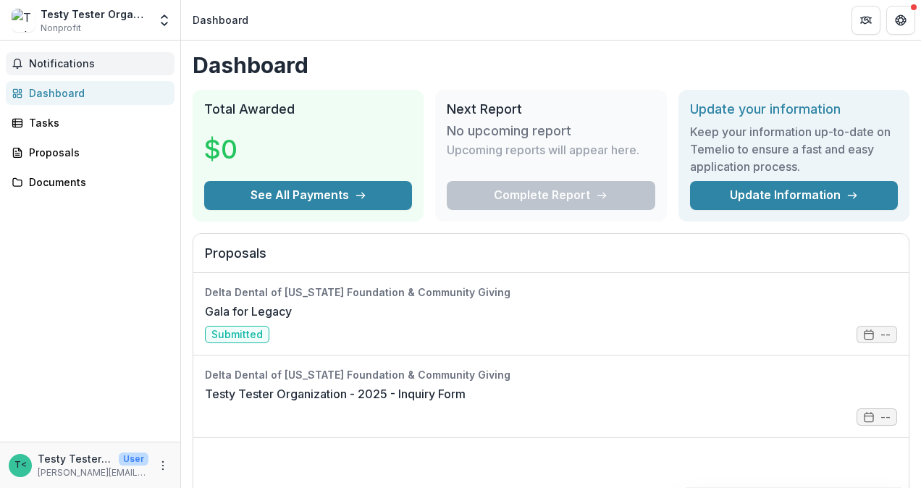
click at [80, 62] on span "Notifications" at bounding box center [99, 64] width 140 height 12
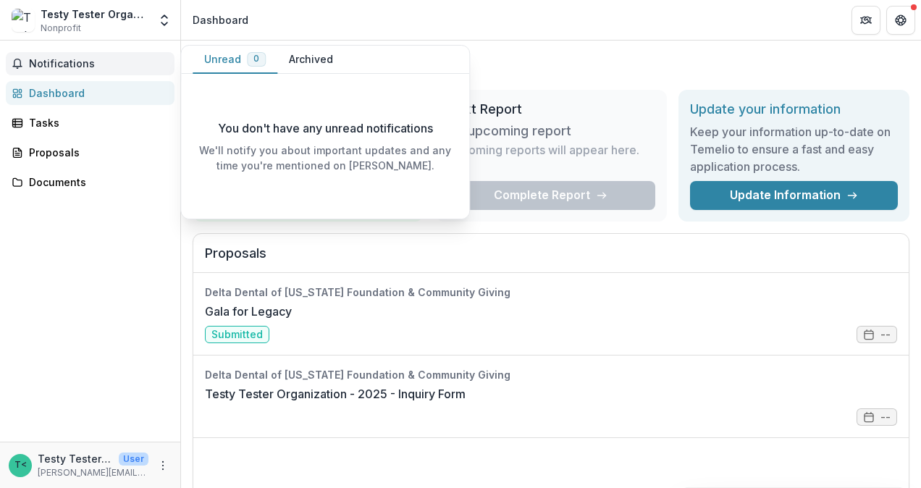
click at [53, 66] on span "Notifications" at bounding box center [99, 64] width 140 height 12
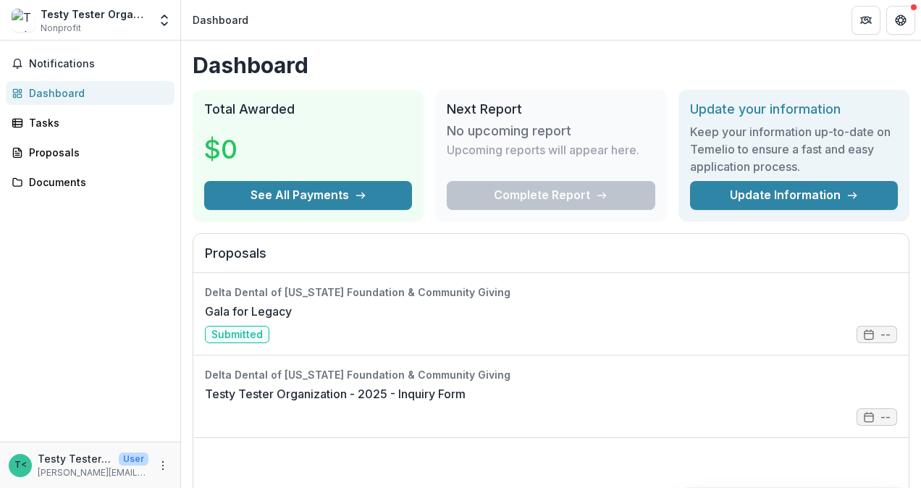
click at [52, 92] on div "Dashboard" at bounding box center [96, 92] width 134 height 15
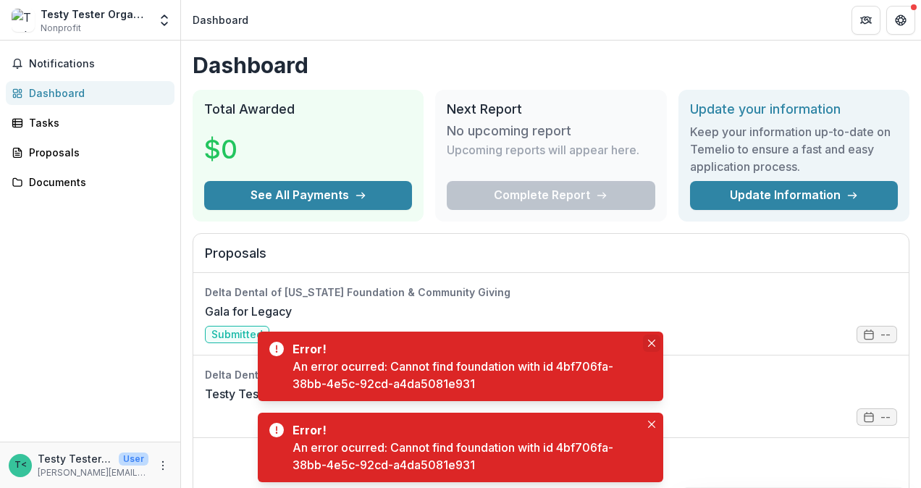
click at [653, 343] on icon "Close" at bounding box center [651, 343] width 7 height 7
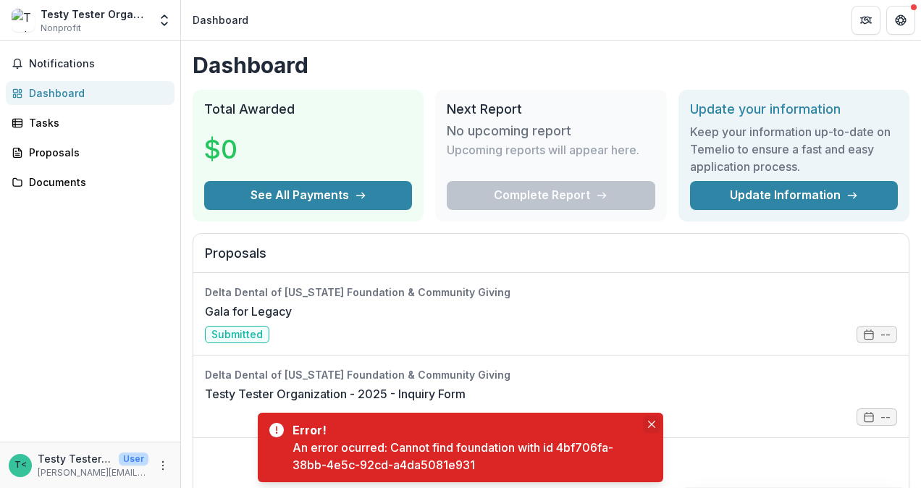
click at [653, 424] on icon "Close" at bounding box center [651, 424] width 7 height 7
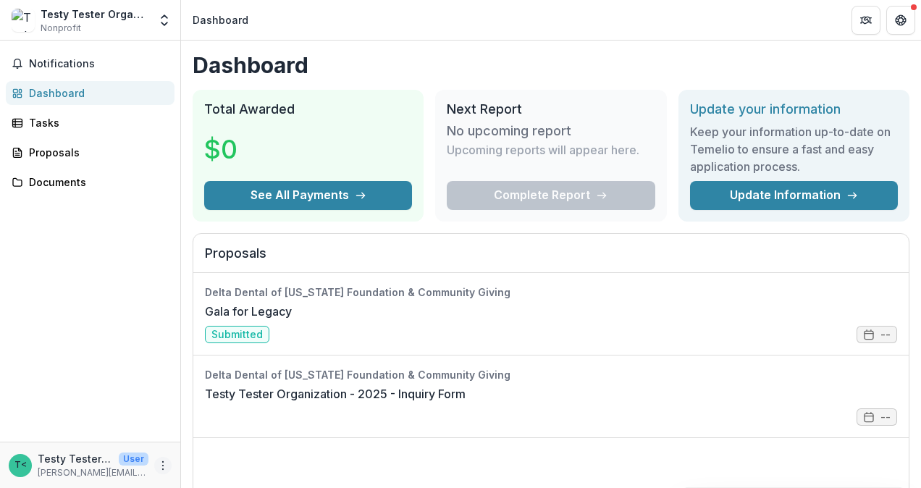
click at [162, 471] on icon "More" at bounding box center [163, 466] width 12 height 12
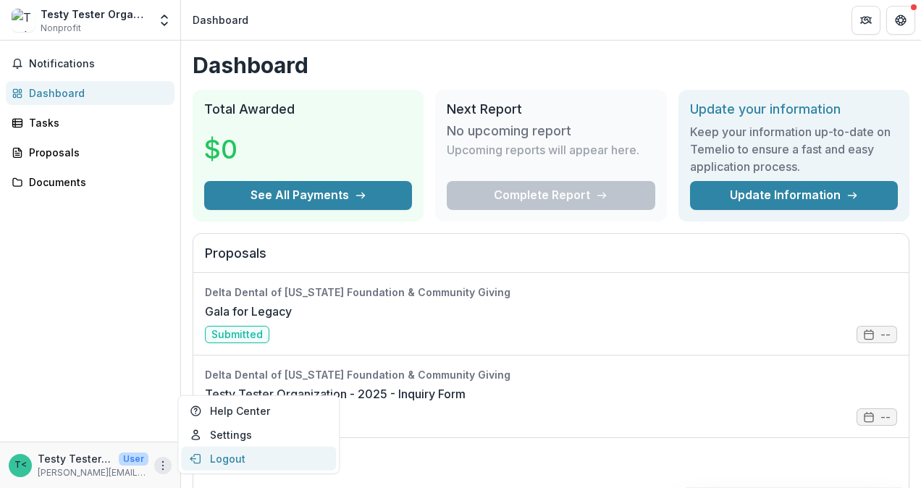
click at [239, 456] on button "Logout" at bounding box center [258, 459] width 155 height 24
